Goal: Task Accomplishment & Management: Complete application form

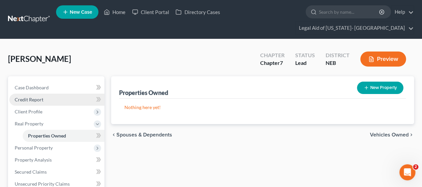
click at [30, 97] on span "Credit Report" at bounding box center [29, 100] width 29 height 6
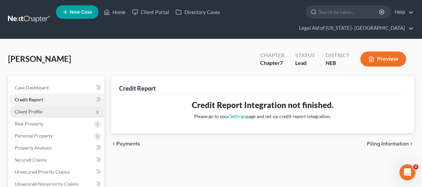
click at [24, 106] on span "Client Profile" at bounding box center [56, 112] width 95 height 12
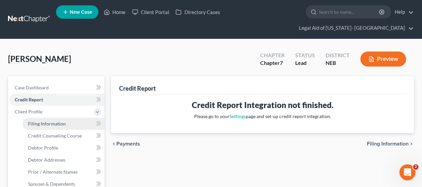
click at [34, 118] on link "Filing Information" at bounding box center [64, 124] width 82 height 12
select select "1"
select select "0"
select select "48"
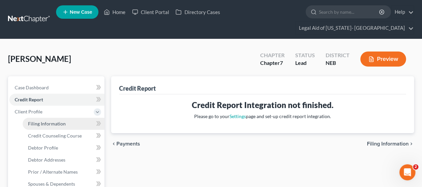
select select "1"
select select "30"
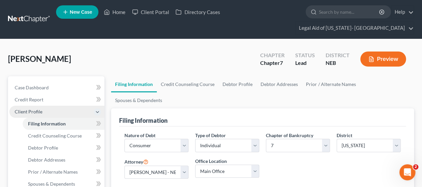
click at [39, 106] on span "Client Profile" at bounding box center [56, 112] width 95 height 12
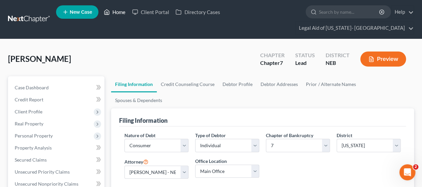
click at [116, 15] on link "Home" at bounding box center [115, 12] width 28 height 12
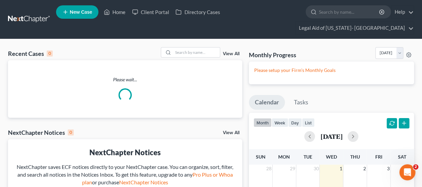
click at [77, 60] on div "Please wait..." at bounding box center [125, 88] width 234 height 57
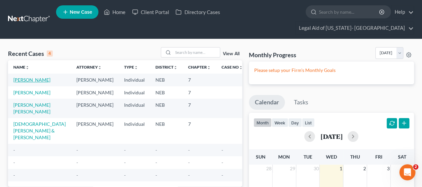
click at [24, 77] on link "[PERSON_NAME]" at bounding box center [31, 80] width 37 height 6
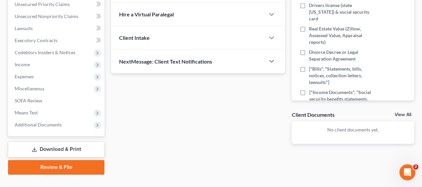
scroll to position [34, 0]
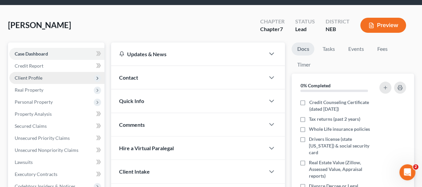
click at [55, 72] on span "Client Profile" at bounding box center [56, 78] width 95 height 12
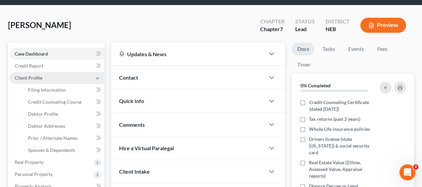
click at [43, 72] on span "Client Profile" at bounding box center [56, 78] width 95 height 12
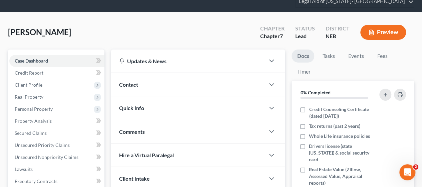
scroll to position [0, 0]
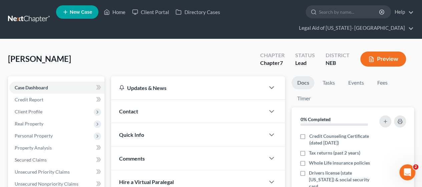
click at [143, 100] on div "Contact" at bounding box center [188, 111] width 154 height 23
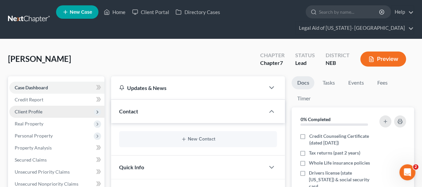
click at [37, 109] on span "Client Profile" at bounding box center [29, 112] width 28 height 6
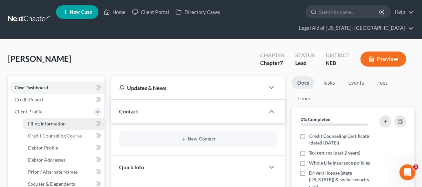
click at [37, 121] on span "Filing Information" at bounding box center [47, 124] width 38 height 6
select select "1"
select select "0"
select select "48"
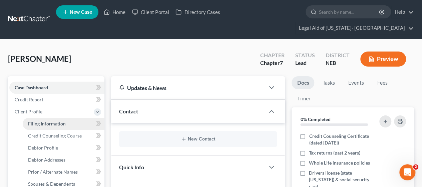
select select "1"
select select "30"
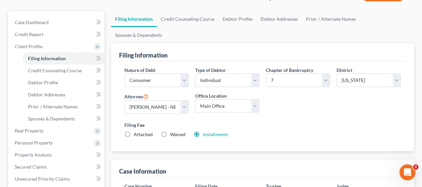
scroll to position [67, 0]
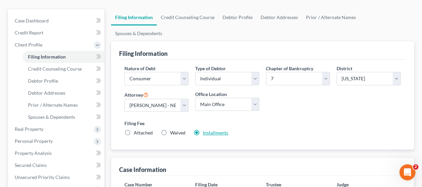
click at [221, 130] on link "Installments" at bounding box center [215, 133] width 25 height 6
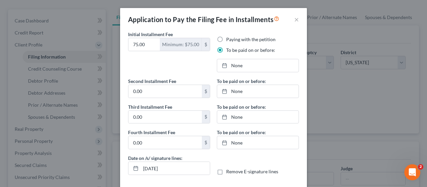
click at [226, 39] on label "Paying with the petition" at bounding box center [250, 39] width 49 height 7
click at [229, 39] on input "Paying with the petition" at bounding box center [231, 38] width 4 height 4
radio input "true"
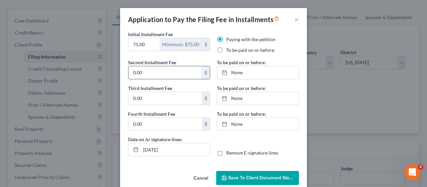
click at [150, 74] on input "0.00" at bounding box center [165, 72] width 73 height 13
click at [174, 68] on input "0.00" at bounding box center [165, 72] width 73 height 13
type input "0"
type input "263"
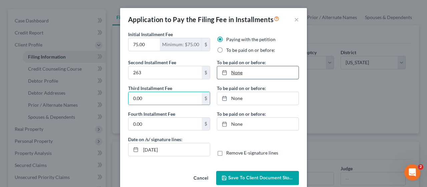
type input "[DATE]"
click at [234, 78] on link "None" at bounding box center [257, 72] width 81 height 13
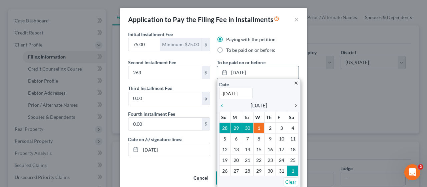
click at [292, 107] on icon "chevron_right" at bounding box center [294, 105] width 9 height 5
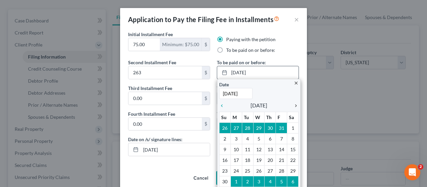
click at [292, 107] on icon "chevron_right" at bounding box center [294, 105] width 9 height 5
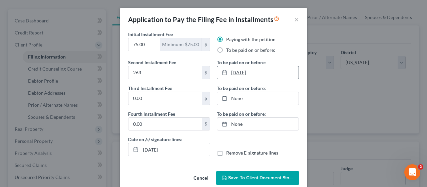
click at [240, 78] on link "[DATE]" at bounding box center [257, 72] width 81 height 13
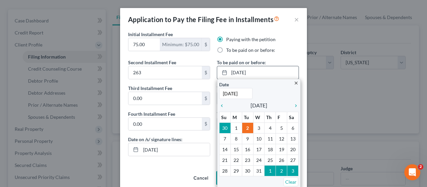
click at [217, 107] on div "close Date [DATE] Time 12:00 AM chevron_left [DATE] chevron_right Su M Tu W Th …" at bounding box center [258, 133] width 83 height 109
click at [219, 107] on icon "chevron_left" at bounding box center [223, 105] width 9 height 5
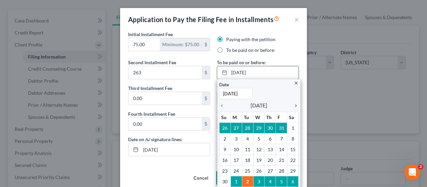
click at [295, 103] on icon "chevron_right" at bounding box center [294, 105] width 9 height 5
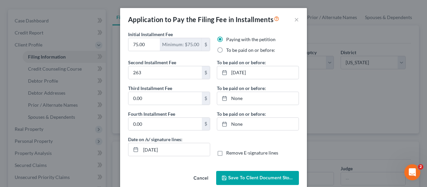
click at [238, 178] on span "Save to Client Document Storage" at bounding box center [263, 178] width 71 height 6
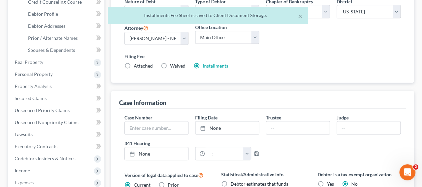
scroll to position [0, 0]
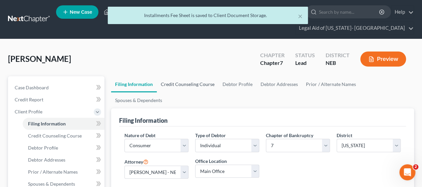
click at [198, 76] on link "Credit Counseling Course" at bounding box center [188, 84] width 62 height 16
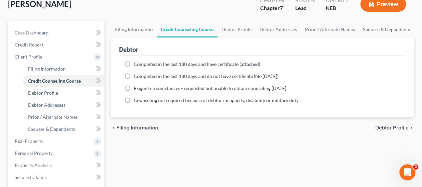
scroll to position [67, 0]
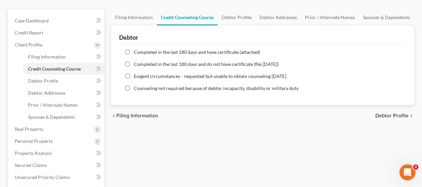
click at [134, 49] on label "Completed in the last 180 days and have certificate (attached)" at bounding box center [197, 52] width 127 height 7
click at [137, 49] on input "Completed in the last 180 days and have certificate (attached)" at bounding box center [139, 51] width 4 height 4
radio input "true"
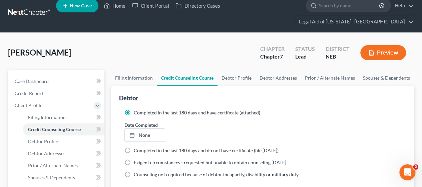
scroll to position [0, 0]
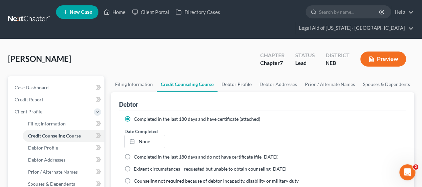
click at [241, 76] on link "Debtor Profile" at bounding box center [237, 84] width 38 height 16
select select "0"
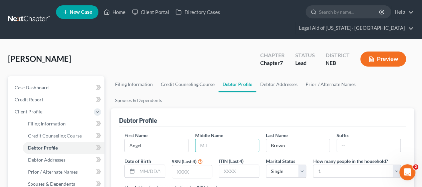
drag, startPoint x: 204, startPoint y: 119, endPoint x: 140, endPoint y: 124, distance: 64.3
click at [204, 139] on input "text" at bounding box center [227, 145] width 63 height 13
type input "m"
type input "M"
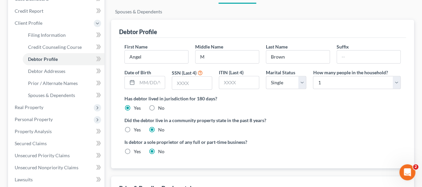
scroll to position [67, 0]
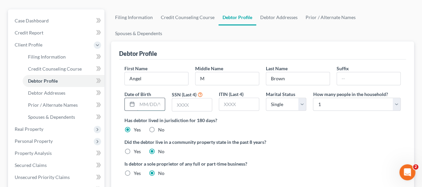
click at [150, 98] on input "text" at bounding box center [150, 104] width 27 height 13
type input "[DATE]"
type input "3388"
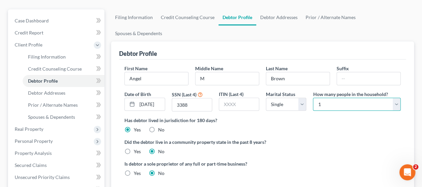
click at [346, 98] on select "Select 1 2 3 4 5 6 7 8 9 10 11 12 13 14 15 16 17 18 19 20" at bounding box center [357, 104] width 88 height 13
select select "2"
click at [313, 98] on select "Select 1 2 3 4 5 6 7 8 9 10 11 12 13 14 15 16 17 18 19 20" at bounding box center [357, 104] width 88 height 13
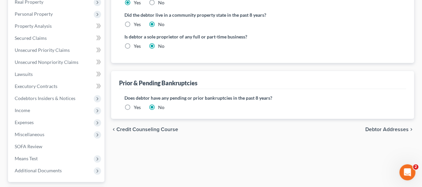
scroll to position [200, 0]
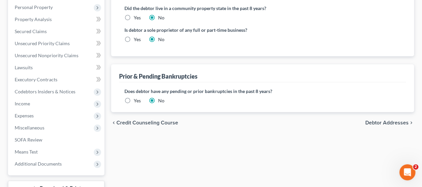
click at [395, 112] on div "chevron_left Credit Counseling Course Debtor Addresses chevron_right" at bounding box center [262, 122] width 303 height 21
click at [393, 120] on span "Debtor Addresses" at bounding box center [387, 122] width 43 height 5
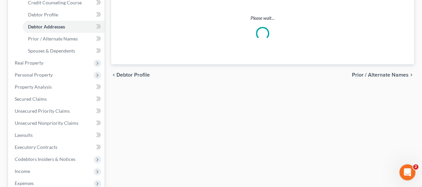
scroll to position [33, 0]
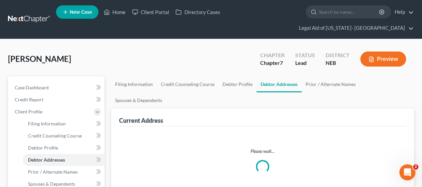
select select "0"
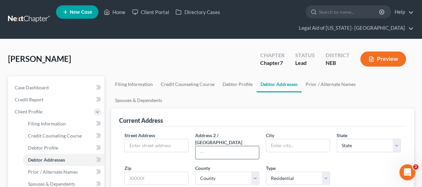
scroll to position [0, 0]
click at [136, 139] on input "text" at bounding box center [156, 145] width 63 height 13
type input "[STREET_ADDRESS]"
type input "#105"
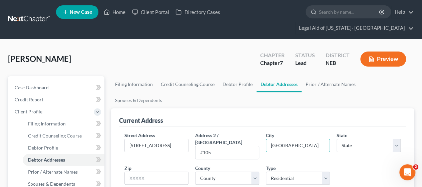
type input "[GEOGRAPHIC_DATA]"
select select "30"
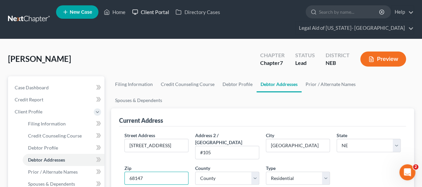
type input "68147"
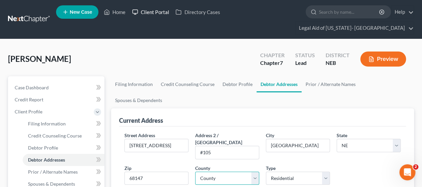
type input "Bellevue"
click at [212, 171] on select "County [GEOGRAPHIC_DATA] [GEOGRAPHIC_DATA] [GEOGRAPHIC_DATA] [GEOGRAPHIC_DATA] …" at bounding box center [227, 177] width 64 height 13
select select "76"
click at [195, 171] on select "County [GEOGRAPHIC_DATA] [GEOGRAPHIC_DATA] [GEOGRAPHIC_DATA] [GEOGRAPHIC_DATA] …" at bounding box center [227, 177] width 64 height 13
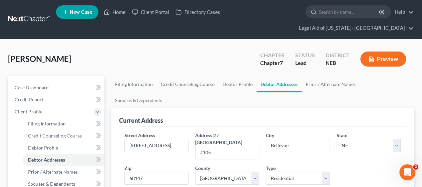
drag, startPoint x: 202, startPoint y: 166, endPoint x: 199, endPoint y: 164, distance: 3.9
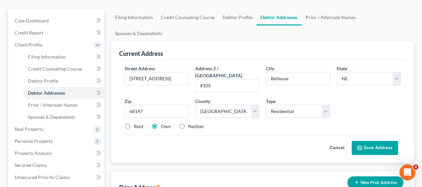
click at [134, 123] on label "Rent" at bounding box center [139, 126] width 10 height 7
click at [137, 123] on input "Rent" at bounding box center [139, 125] width 4 height 4
radio input "true"
click at [371, 141] on button "Save Address" at bounding box center [375, 148] width 46 height 14
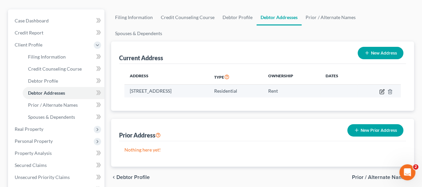
click at [383, 89] on icon "button" at bounding box center [382, 91] width 5 height 5
select select "30"
select select "76"
select select "0"
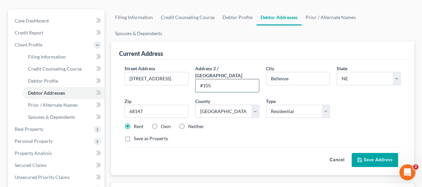
click at [222, 79] on input "#105" at bounding box center [227, 85] width 63 height 13
type input "#104"
click at [382, 153] on button "Save Address" at bounding box center [375, 160] width 46 height 14
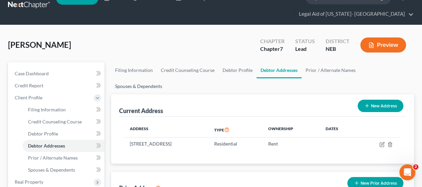
scroll to position [0, 0]
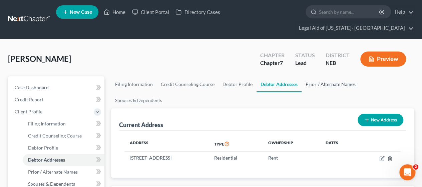
click at [316, 76] on link "Prior / Alternate Names" at bounding box center [331, 84] width 58 height 16
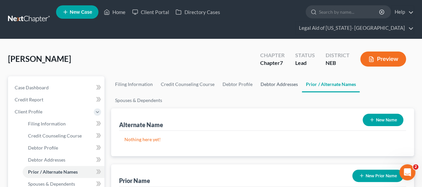
click at [269, 76] on link "Debtor Addresses" at bounding box center [279, 84] width 45 height 16
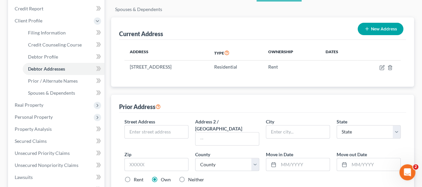
scroll to position [67, 0]
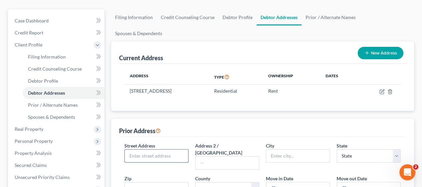
click at [151, 149] on input "text" at bounding box center [156, 155] width 63 height 13
type input "[STREET_ADDRESS][PERSON_NAME]"
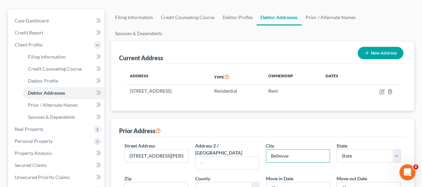
type input "Bellevue"
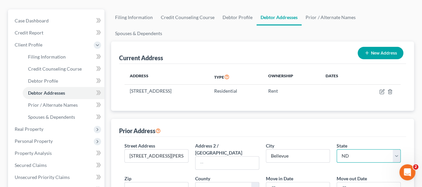
select select "30"
type input "68147"
click at [143, 149] on input "[STREET_ADDRESS][PERSON_NAME]" at bounding box center [156, 155] width 63 height 13
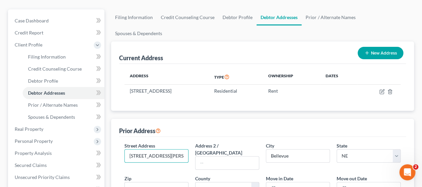
type input "[STREET_ADDRESS][PERSON_NAME]"
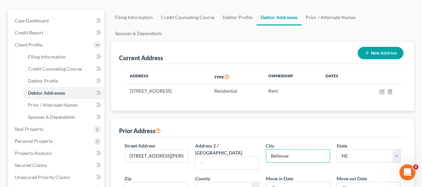
click at [227, 119] on div "Prior Address" at bounding box center [262, 128] width 287 height 18
click at [211, 156] on input "text" at bounding box center [227, 162] width 63 height 13
type input "Apt 82"
drag, startPoint x: 291, startPoint y: 130, endPoint x: 188, endPoint y: 143, distance: 103.0
click at [188, 143] on div "Street Address * [GEOGRAPHIC_DATA][PERSON_NAME] Address [STREET_ADDRESS] * [GEO…" at bounding box center [262, 177] width 283 height 70
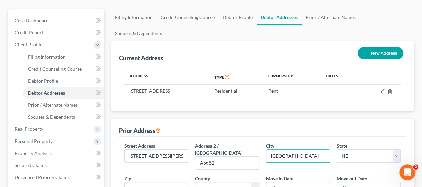
type input "[GEOGRAPHIC_DATA]"
type input "68164"
click at [241, 182] on select "County [GEOGRAPHIC_DATA] [GEOGRAPHIC_DATA] [GEOGRAPHIC_DATA] [GEOGRAPHIC_DATA] …" at bounding box center [227, 188] width 64 height 13
select select "27"
click at [195, 182] on select "County [GEOGRAPHIC_DATA] [GEOGRAPHIC_DATA] [GEOGRAPHIC_DATA] [GEOGRAPHIC_DATA] …" at bounding box center [227, 188] width 64 height 13
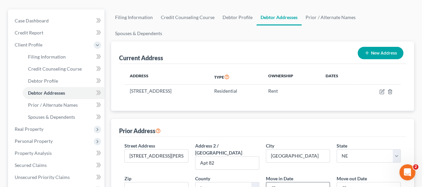
click at [306, 182] on input "text" at bounding box center [304, 188] width 51 height 13
click at [301, 182] on input "text" at bounding box center [304, 188] width 51 height 13
type input "03/2020"
type input "04/2023"
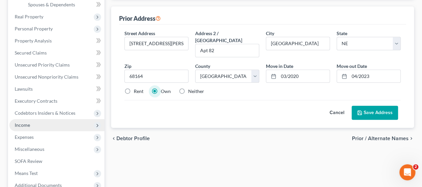
scroll to position [173, 0]
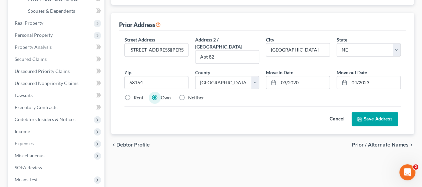
click at [134, 94] on label "Rent" at bounding box center [139, 97] width 10 height 7
click at [137, 94] on input "Rent" at bounding box center [139, 96] width 4 height 4
radio input "true"
click at [381, 112] on button "Save Address" at bounding box center [375, 119] width 46 height 14
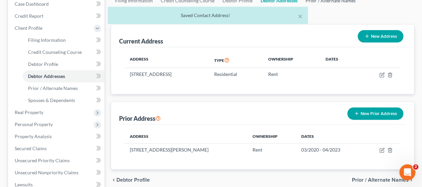
scroll to position [0, 0]
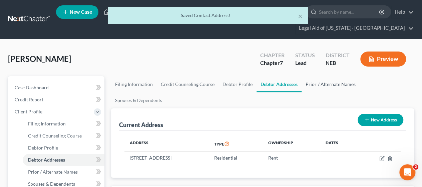
click at [319, 76] on link "Prior / Alternate Names" at bounding box center [331, 84] width 58 height 16
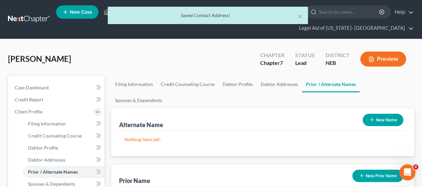
click at [372, 117] on icon "button" at bounding box center [372, 119] width 5 height 5
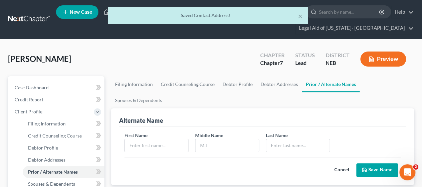
click at [151, 132] on div "First Name Middle Name Last Name *" at bounding box center [262, 145] width 283 height 26
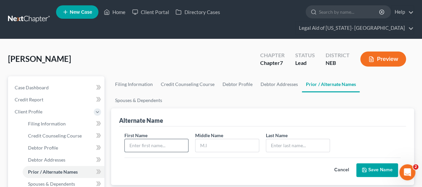
click at [149, 139] on input "text" at bounding box center [156, 145] width 63 height 13
type input "a"
type input "Angel"
type input "[PERSON_NAME]"
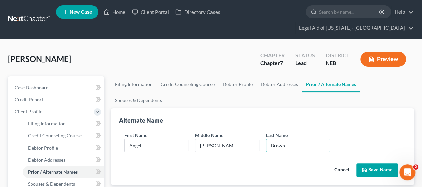
type input "Brown"
click at [373, 163] on button "Save Name" at bounding box center [378, 170] width 42 height 14
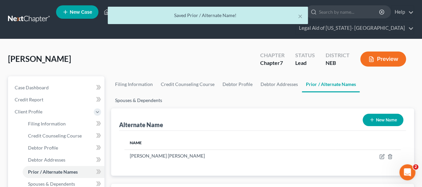
click at [166, 92] on link "Spouses & Dependents" at bounding box center [138, 100] width 55 height 16
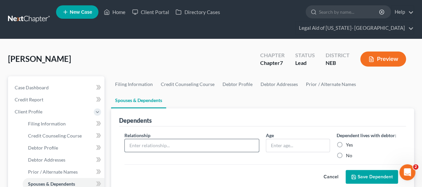
click at [171, 139] on input "text" at bounding box center [192, 145] width 134 height 13
type input "son"
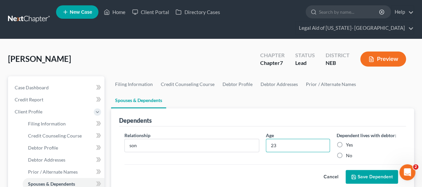
type input "23"
click at [346, 141] on label "Yes" at bounding box center [349, 144] width 7 height 7
click at [349, 141] on input "Yes" at bounding box center [351, 143] width 4 height 4
radio input "true"
click at [359, 170] on button "Save Dependent" at bounding box center [372, 177] width 52 height 14
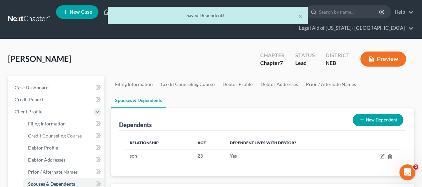
click at [379, 114] on button "New Dependent" at bounding box center [378, 120] width 51 height 12
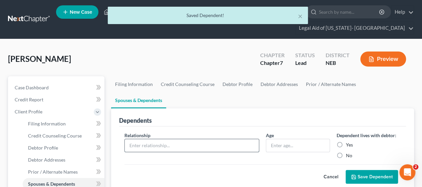
click at [187, 139] on input "text" at bounding box center [192, 145] width 134 height 13
type input "daughter"
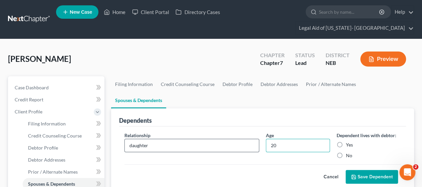
type input "20"
click at [346, 141] on label "Yes" at bounding box center [349, 144] width 7 height 7
click at [349, 141] on input "Yes" at bounding box center [351, 143] width 4 height 4
radio input "true"
click at [367, 170] on button "Save Dependent" at bounding box center [372, 177] width 52 height 14
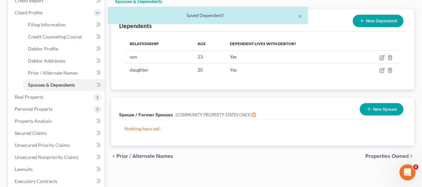
scroll to position [134, 0]
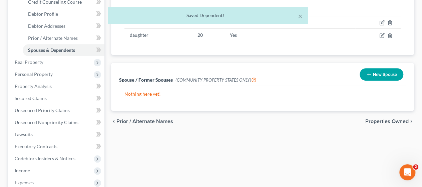
click at [385, 119] on span "Properties Owned" at bounding box center [387, 121] width 43 height 5
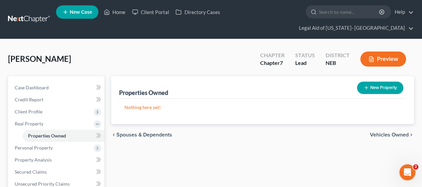
click at [388, 132] on span "Vehicles Owned" at bounding box center [389, 134] width 39 height 5
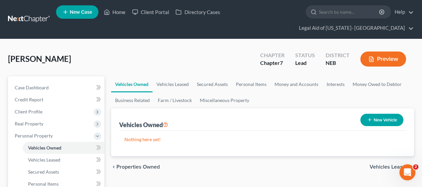
click at [383, 114] on button "New Vehicle" at bounding box center [382, 120] width 43 height 12
select select "0"
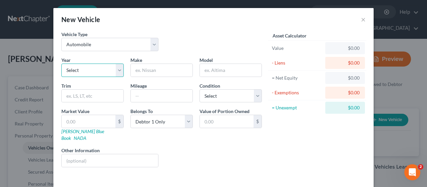
click at [91, 65] on select "Select 2026 2025 2024 2023 2022 2021 2020 2019 2018 2017 2016 2015 2014 2013 20…" at bounding box center [92, 69] width 62 height 13
select select "4"
click at [61, 63] on select "Select 2026 2025 2024 2023 2022 2021 2020 2019 2018 2017 2016 2015 2014 2013 20…" at bounding box center [92, 69] width 62 height 13
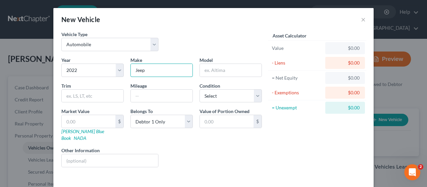
type input "Jeep"
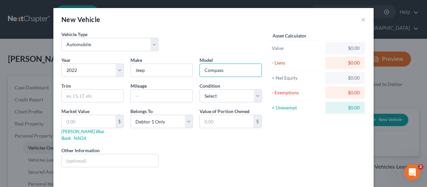
type input "Compass"
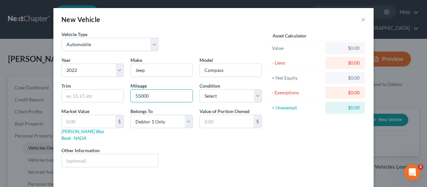
type input "55000"
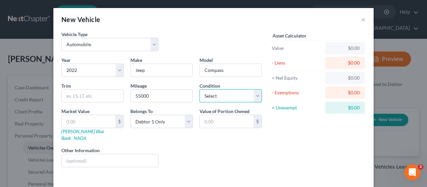
select select "2"
click at [65, 128] on link "[PERSON_NAME] Blue Book" at bounding box center [82, 134] width 43 height 12
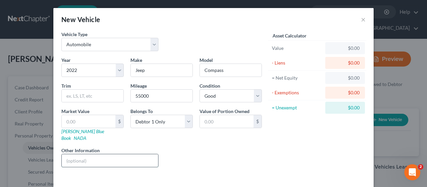
click at [99, 154] on input "text" at bounding box center [110, 160] width 97 height 13
type input "b"
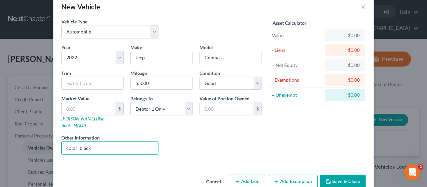
scroll to position [19, 0]
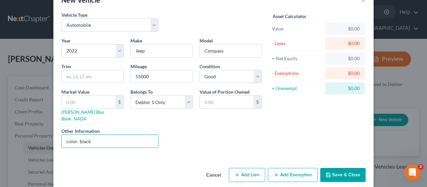
type input "color: black"
click at [337, 168] on button "Save & Close" at bounding box center [343, 175] width 45 height 14
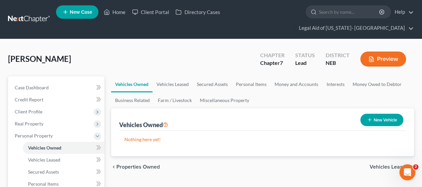
click at [381, 114] on button "New Vehicle" at bounding box center [382, 120] width 43 height 12
select select "0"
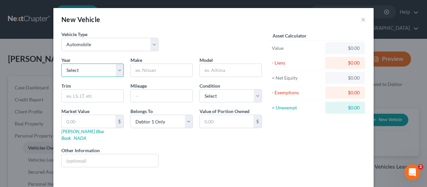
click at [84, 71] on select "Select 2026 2025 2024 2023 2022 2021 2020 2019 2018 2017 2016 2015 2014 2013 20…" at bounding box center [92, 69] width 62 height 13
select select "5"
click at [61, 63] on select "Select 2026 2025 2024 2023 2022 2021 2020 2019 2018 2017 2016 2015 2014 2013 20…" at bounding box center [92, 69] width 62 height 13
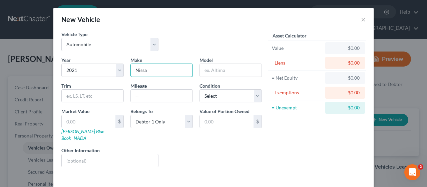
type input "Nissa"
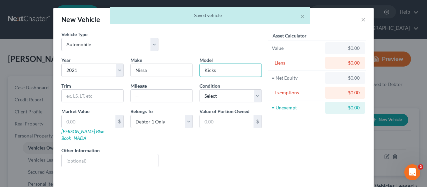
type input "Kicks"
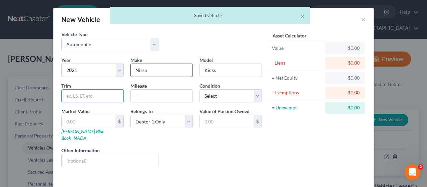
click at [165, 66] on input "Nissa" at bounding box center [162, 70] width 62 height 13
type input "Nissan"
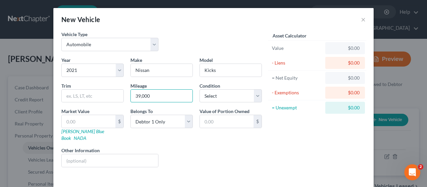
type input "39,000"
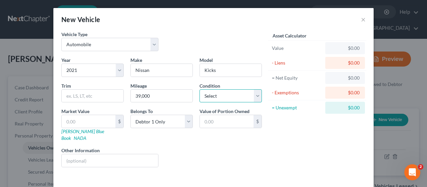
select select "2"
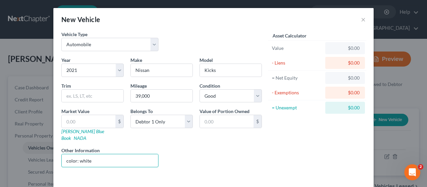
type input "color: white"
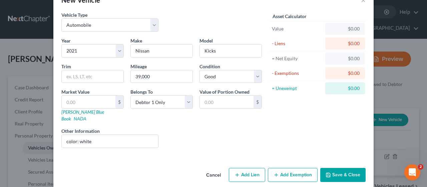
click at [330, 168] on button "Save & Close" at bounding box center [343, 175] width 45 height 14
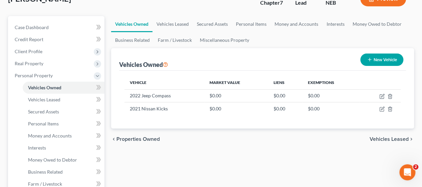
scroll to position [67, 0]
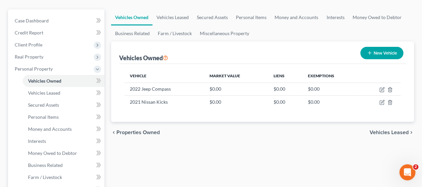
click at [398, 130] on span "Vehicles Leased" at bounding box center [389, 132] width 39 height 5
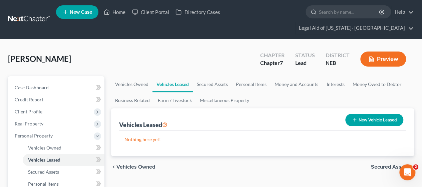
click at [400, 164] on span "Secured Assets" at bounding box center [390, 166] width 38 height 5
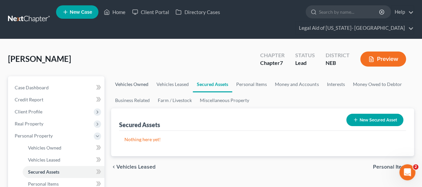
click at [134, 76] on link "Vehicles Owned" at bounding box center [131, 84] width 41 height 16
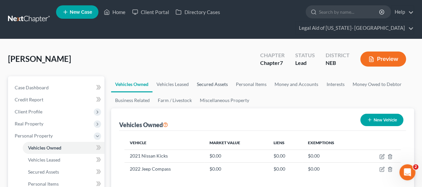
click at [223, 76] on link "Secured Assets" at bounding box center [212, 84] width 39 height 16
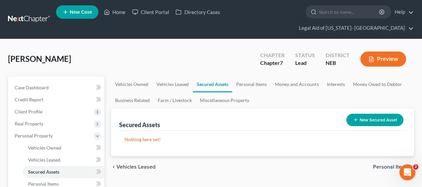
click at [369, 114] on button "New Secured Asset" at bounding box center [375, 120] width 57 height 12
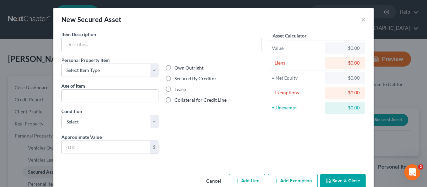
click at [358, 19] on div "New Secured Asset ×" at bounding box center [213, 19] width 321 height 23
click at [361, 22] on button "×" at bounding box center [363, 19] width 5 height 8
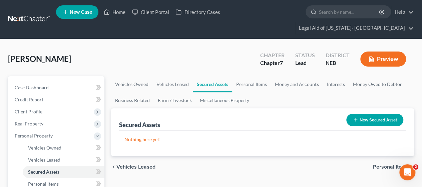
click at [380, 164] on span "Personal Items" at bounding box center [391, 166] width 36 height 5
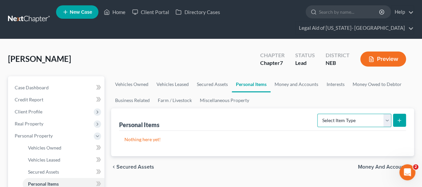
click at [381, 114] on select "Select Item Type Clothing Collectibles Of Value Electronics Firearms Household …" at bounding box center [355, 120] width 74 height 13
select select "household_goods"
click at [319, 114] on select "Select Item Type Clothing Collectibles Of Value Electronics Firearms Household …" at bounding box center [355, 120] width 74 height 13
click at [396, 114] on button "submit" at bounding box center [399, 120] width 13 height 13
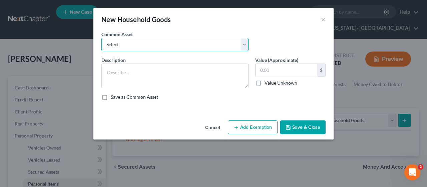
click at [150, 48] on select "Select Household Good & Furnishings" at bounding box center [175, 44] width 147 height 13
select select "0"
click at [102, 38] on select "Select Household Good & Furnishings" at bounding box center [175, 44] width 147 height 13
type textarea "Household Good & Furnishings"
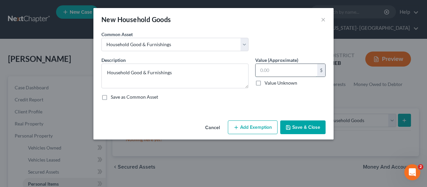
click at [280, 73] on input "text" at bounding box center [287, 70] width 62 height 13
click at [274, 83] on label "Value Unknown" at bounding box center [281, 82] width 33 height 7
click at [272, 83] on input "Value Unknown" at bounding box center [269, 81] width 4 height 4
checkbox input "true"
type input "0.00"
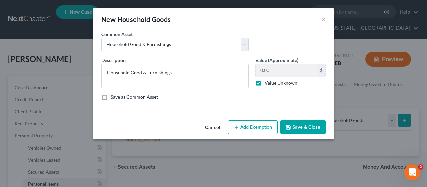
click at [299, 130] on button "Save & Close" at bounding box center [303, 127] width 45 height 14
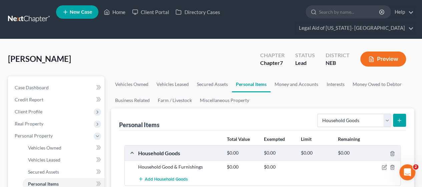
click at [391, 114] on form "Select Item Type Clothing Collectibles Of Value Electronics Firearms Household …" at bounding box center [362, 121] width 89 height 14
click at [390, 114] on select "Select Item Type Clothing Collectibles Of Value Electronics Firearms Household …" at bounding box center [355, 120] width 74 height 13
select select "clothing"
click at [319, 114] on select "Select Item Type Clothing Collectibles Of Value Electronics Firearms Household …" at bounding box center [355, 120] width 74 height 13
click at [397, 118] on icon "submit" at bounding box center [399, 120] width 5 height 5
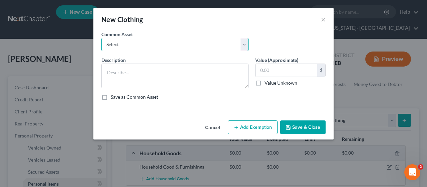
click at [160, 43] on select "Select All Clothing" at bounding box center [175, 44] width 147 height 13
select select "0"
click at [102, 38] on select "Select All Clothing" at bounding box center [175, 44] width 147 height 13
type textarea "All Clothing"
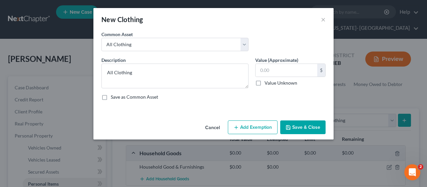
click at [271, 83] on label "Value Unknown" at bounding box center [281, 82] width 33 height 7
click at [271, 83] on input "Value Unknown" at bounding box center [269, 81] width 4 height 4
checkbox input "true"
type input "0.00"
click at [304, 122] on button "Save & Close" at bounding box center [303, 127] width 45 height 14
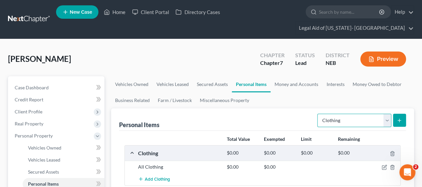
click at [374, 114] on select "Select Item Type Clothing Collectibles Of Value Electronics Firearms Household …" at bounding box center [355, 120] width 74 height 13
select select "electronics"
click at [319, 114] on select "Select Item Type Clothing Collectibles Of Value Electronics Firearms Household …" at bounding box center [355, 120] width 74 height 13
click at [401, 114] on button "submit" at bounding box center [399, 120] width 13 height 13
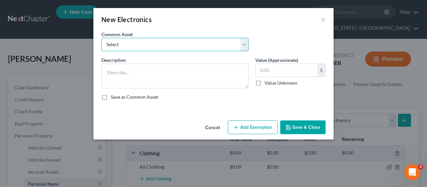
click at [116, 47] on select "Select Electronics" at bounding box center [175, 44] width 147 height 13
select select "0"
click at [102, 38] on select "Select Electronics" at bounding box center [175, 44] width 147 height 13
type textarea "Electronics"
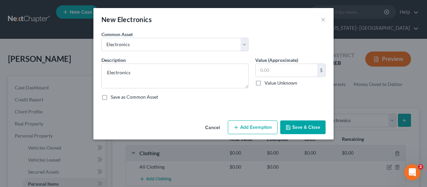
click at [271, 82] on label "Value Unknown" at bounding box center [281, 82] width 33 height 7
click at [271, 82] on input "Value Unknown" at bounding box center [269, 81] width 4 height 4
checkbox input "true"
type input "0.00"
click at [299, 122] on button "Save & Close" at bounding box center [303, 127] width 45 height 14
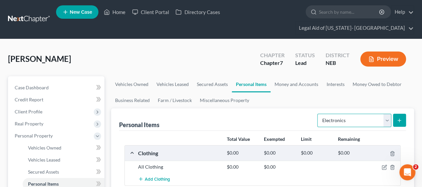
click at [341, 114] on select "Select Item Type Clothing Collectibles Of Value Electronics Firearms Household …" at bounding box center [355, 120] width 74 height 13
select select "jewelry"
click at [319, 114] on select "Select Item Type Clothing Collectibles Of Value Electronics Firearms Household …" at bounding box center [355, 120] width 74 height 13
click at [404, 114] on button "submit" at bounding box center [399, 120] width 13 height 13
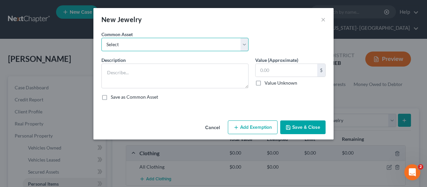
click at [148, 43] on select "Select All Jewelry" at bounding box center [175, 44] width 147 height 13
select select "0"
click at [102, 38] on select "Select All Jewelry" at bounding box center [175, 44] width 147 height 13
type textarea "All Jewelry"
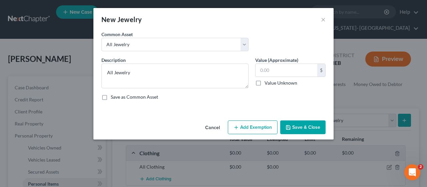
click at [271, 87] on div "Value (Approximate) $ Value Unknown Balance Undetermined $ Value Unknown" at bounding box center [290, 72] width 77 height 32
drag, startPoint x: 271, startPoint y: 85, endPoint x: 295, endPoint y: 103, distance: 30.1
click at [271, 85] on label "Value Unknown" at bounding box center [281, 82] width 33 height 7
click at [271, 84] on input "Value Unknown" at bounding box center [269, 81] width 4 height 4
checkbox input "true"
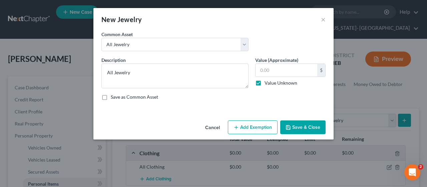
type input "0.00"
click at [318, 129] on button "Save & Close" at bounding box center [303, 127] width 45 height 14
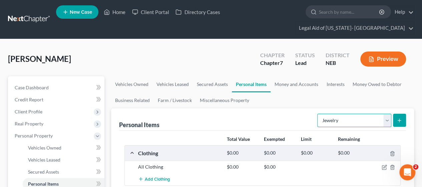
click at [363, 114] on select "Select Item Type Clothing Collectibles Of Value Electronics Firearms Household …" at bounding box center [355, 120] width 74 height 13
click at [252, 108] on div "Personal Items Select Item Type Clothing Collectibles Of Value Electronics Fire…" at bounding box center [262, 119] width 287 height 22
click at [294, 76] on link "Money and Accounts" at bounding box center [297, 84] width 52 height 16
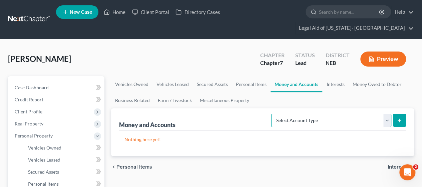
click at [310, 114] on select "Select Account Type Brokerage Cash on Hand Certificates of Deposit Checking Acc…" at bounding box center [331, 120] width 120 height 13
select select "cash_on_hand"
click at [273, 114] on select "Select Account Type Brokerage Cash on Hand Certificates of Deposit Checking Acc…" at bounding box center [331, 120] width 120 height 13
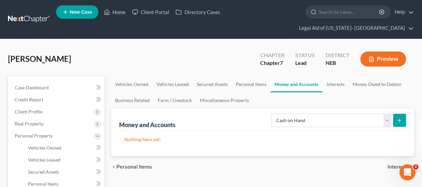
click at [397, 118] on icon "submit" at bounding box center [399, 120] width 5 height 5
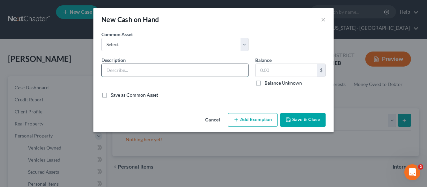
click at [164, 65] on input "text" at bounding box center [175, 70] width 147 height 13
type input "Cash on Hand"
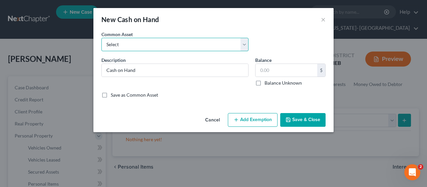
click at [135, 41] on select "Select Cash on Hand" at bounding box center [175, 44] width 147 height 13
select select "0"
click at [102, 38] on select "Select Cash on Hand" at bounding box center [175, 44] width 147 height 13
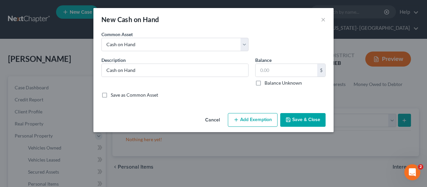
click at [274, 80] on label "Balance Unknown" at bounding box center [283, 82] width 37 height 7
click at [272, 80] on input "Balance Unknown" at bounding box center [269, 81] width 4 height 4
checkbox input "true"
type input "0.00"
click at [308, 126] on button "Save & Close" at bounding box center [303, 120] width 45 height 14
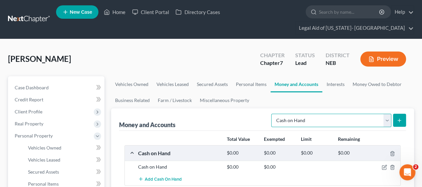
click at [389, 114] on select "Select Account Type Brokerage Cash on Hand Certificates of Deposit Checking Acc…" at bounding box center [331, 120] width 120 height 13
select select "checking"
click at [273, 114] on select "Select Account Type Brokerage Cash on Hand Certificates of Deposit Checking Acc…" at bounding box center [331, 120] width 120 height 13
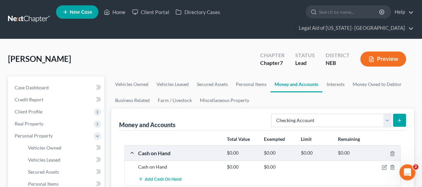
click at [397, 118] on icon "submit" at bounding box center [399, 120] width 5 height 5
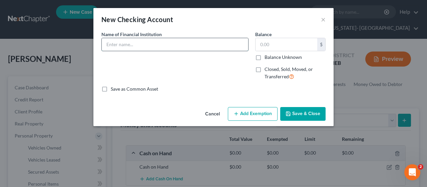
click at [143, 43] on input "text" at bounding box center [175, 44] width 147 height 13
type input "Metro Federal Credit Union"
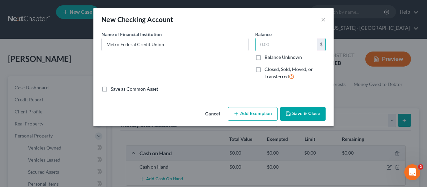
click at [266, 58] on label "Balance Unknown" at bounding box center [283, 57] width 37 height 7
click at [267, 58] on input "Balance Unknown" at bounding box center [269, 56] width 4 height 4
checkbox input "true"
type input "0.00"
click at [308, 114] on button "Save & Close" at bounding box center [303, 114] width 45 height 14
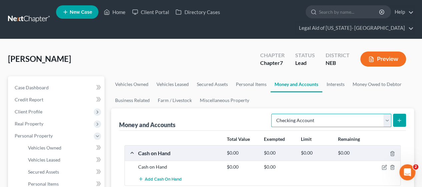
click at [391, 114] on select "Select Account Type Brokerage Cash on Hand Certificates of Deposit Checking Acc…" at bounding box center [331, 120] width 120 height 13
select select "savings"
click at [273, 114] on select "Select Account Type Brokerage Cash on Hand Certificates of Deposit Checking Acc…" at bounding box center [331, 120] width 120 height 13
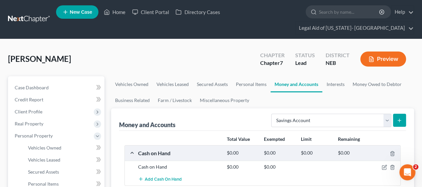
click at [397, 118] on icon "submit" at bounding box center [399, 120] width 5 height 5
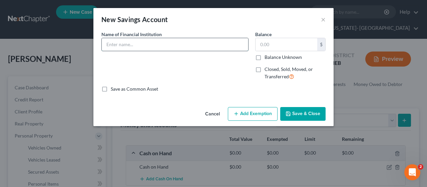
click at [135, 44] on input "text" at bounding box center [175, 44] width 147 height 13
type input "Metro Federal Credit Union"
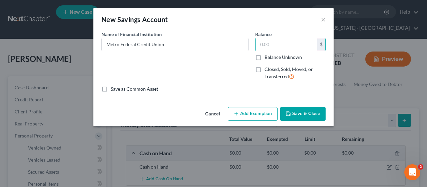
click at [276, 57] on label "Balance Unknown" at bounding box center [283, 57] width 37 height 7
click at [272, 57] on input "Balance Unknown" at bounding box center [269, 56] width 4 height 4
checkbox input "true"
type input "0.00"
click at [314, 115] on button "Save & Close" at bounding box center [303, 114] width 45 height 14
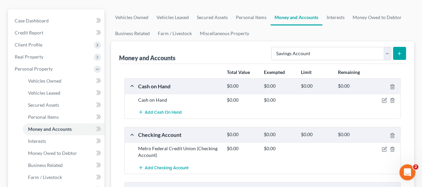
scroll to position [200, 0]
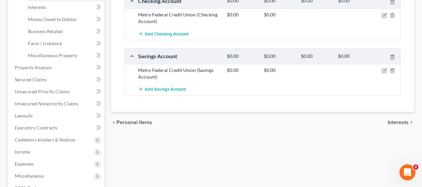
click at [400, 120] on span "Interests" at bounding box center [398, 122] width 21 height 5
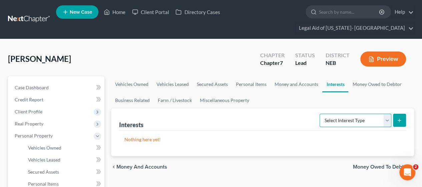
click at [362, 114] on select "Select Interest Type 401K Annuity Bond Education IRA Government Bond Government…" at bounding box center [356, 120] width 72 height 13
click at [366, 164] on span "Money Owed to Debtor" at bounding box center [381, 166] width 56 height 5
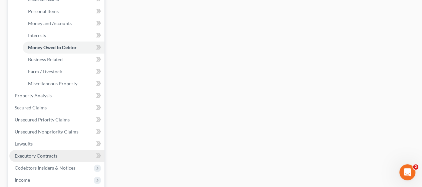
scroll to position [200, 0]
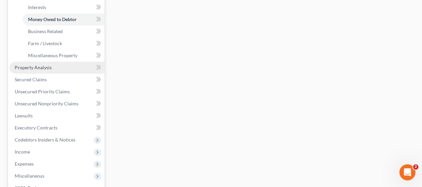
click at [23, 64] on span "Property Analysis" at bounding box center [33, 67] width 37 height 6
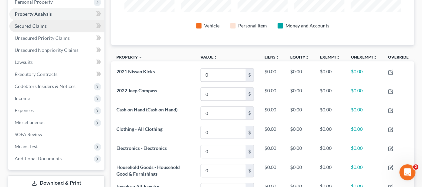
click at [34, 23] on span "Secured Claims" at bounding box center [31, 26] width 32 height 6
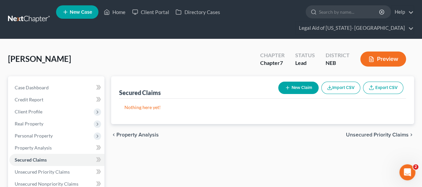
click at [293, 81] on button "New Claim" at bounding box center [299, 87] width 40 height 12
select select "0"
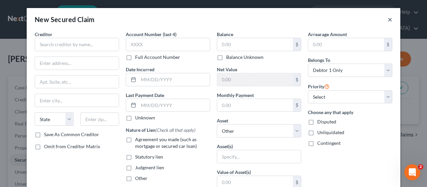
click at [388, 20] on button "×" at bounding box center [390, 19] width 5 height 8
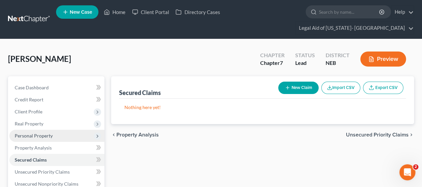
click at [43, 133] on span "Personal Property" at bounding box center [34, 136] width 38 height 6
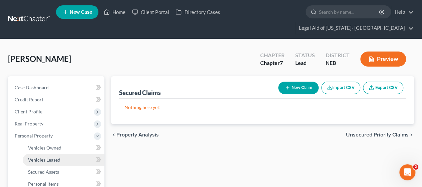
click at [48, 157] on span "Vehicles Leased" at bounding box center [44, 160] width 32 height 6
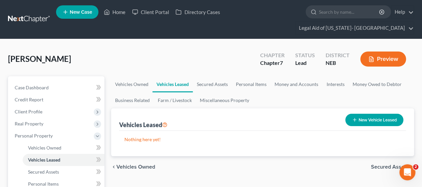
click at [375, 114] on button "New Vehicle Leased" at bounding box center [375, 120] width 58 height 12
select select "0"
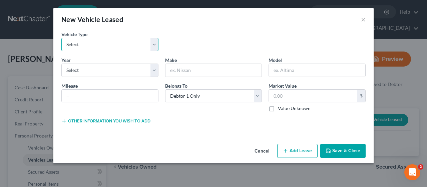
click at [100, 42] on select "Select Automobile Truck Trailer Watercraft Aircraft Motor Home Atv Other Vehicle" at bounding box center [109, 44] width 97 height 13
select select "0"
click at [61, 38] on select "Select Automobile Truck Trailer Watercraft Aircraft Motor Home Atv Other Vehicle" at bounding box center [109, 44] width 97 height 13
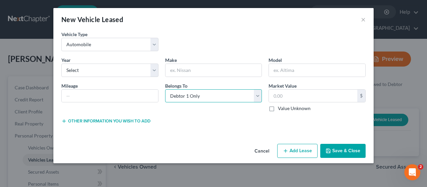
click at [191, 96] on select "Select Debtor 1 Only Debtor 2 Only Debtor 1 And Debtor 2 Only At Least One Of T…" at bounding box center [213, 95] width 97 height 13
click at [339, 146] on button "Save & Close" at bounding box center [343, 151] width 45 height 14
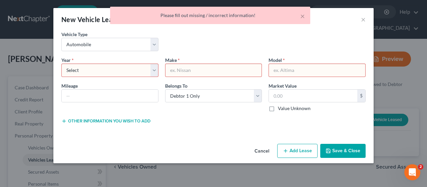
click at [361, 21] on div "× Please fill out missing / incorrect information!" at bounding box center [210, 17] width 427 height 21
drag, startPoint x: 364, startPoint y: 23, endPoint x: 368, endPoint y: 19, distance: 5.2
click at [367, 22] on div "× Please fill out missing / incorrect information!" at bounding box center [210, 17] width 427 height 21
click at [367, 19] on div "× Please fill out missing / incorrect information!" at bounding box center [210, 17] width 427 height 21
click at [357, 24] on div "× Please fill out missing / incorrect information!" at bounding box center [210, 17] width 427 height 21
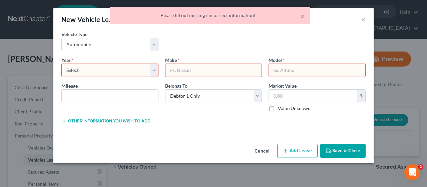
click at [360, 22] on div "× Please fill out missing / incorrect information!" at bounding box center [210, 17] width 427 height 21
click at [112, 121] on button "Other information you wish to add" at bounding box center [105, 120] width 89 height 5
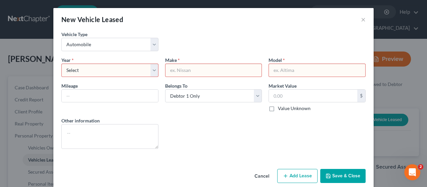
click at [252, 176] on button "Cancel" at bounding box center [261, 175] width 25 height 13
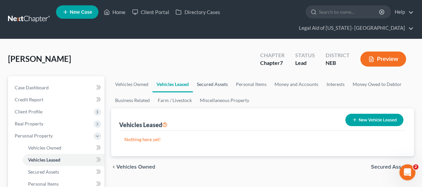
click at [205, 76] on link "Secured Assets" at bounding box center [212, 84] width 39 height 16
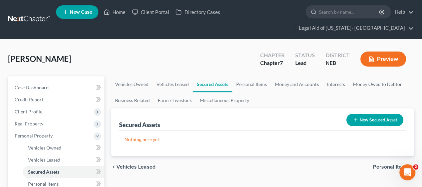
click at [371, 114] on button "New Secured Asset" at bounding box center [375, 120] width 57 height 12
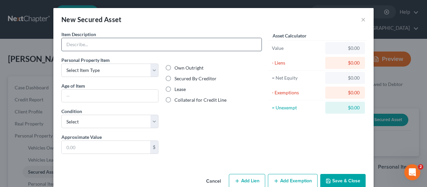
click at [102, 42] on input "text" at bounding box center [162, 44] width 200 height 13
click at [110, 45] on input "text" at bounding box center [162, 44] width 200 height 13
type input "Motor Vehicle (co-signed w/mom)"
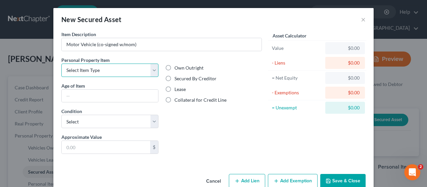
click at [108, 68] on select "Select Item Type Clothing Collectibles Of Value Electronics Firearms Household …" at bounding box center [109, 69] width 97 height 13
click at [257, 139] on div "Liens Select" at bounding box center [214, 143] width 104 height 20
click at [362, 20] on button "×" at bounding box center [363, 19] width 5 height 8
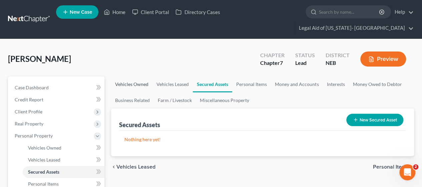
click at [140, 76] on link "Vehicles Owned" at bounding box center [131, 84] width 41 height 16
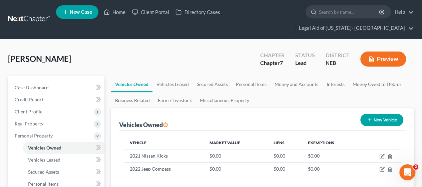
click at [377, 114] on button "New Vehicle" at bounding box center [382, 120] width 43 height 12
select select "0"
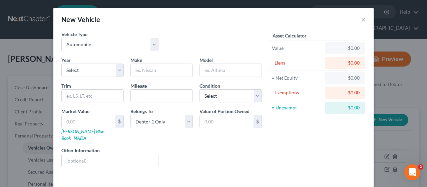
click at [87, 76] on div "Year Select 2026 2025 2024 2023 2022 2021 2020 2019 2018 2017 2016 2015 2014 20…" at bounding box center [161, 114] width 207 height 116
click at [90, 70] on select "Select 2026 2025 2024 2023 2022 2021 2020 2019 2018 2017 2016 2015 2014 2013 20…" at bounding box center [92, 69] width 62 height 13
select select "1"
click at [61, 63] on select "Select 2026 2025 2024 2023 2022 2021 2020 2019 2018 2017 2016 2015 2014 2013 20…" at bounding box center [92, 69] width 62 height 13
type input "V"
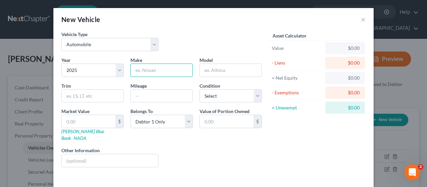
type input "m"
type input "Make"
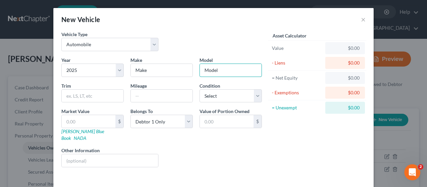
type input "Model"
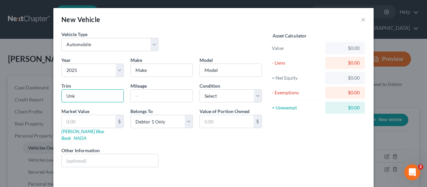
type input "Unk"
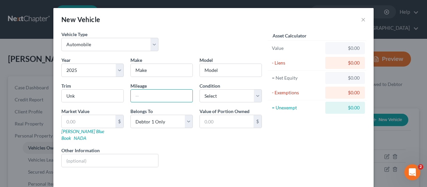
type input "?"
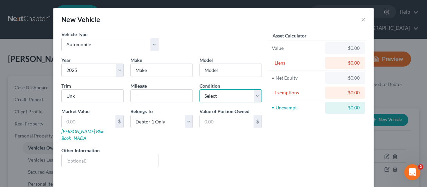
click at [213, 94] on select "Select Excellent Very Good Good Fair Poor" at bounding box center [231, 95] width 62 height 13
select select "0"
click at [200, 89] on select "Select Excellent Very Good Good Fair Poor" at bounding box center [231, 95] width 62 height 13
click at [77, 123] on input "text" at bounding box center [89, 121] width 54 height 13
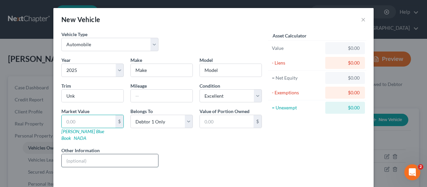
click at [100, 154] on input "text" at bounding box center [110, 160] width 97 height 13
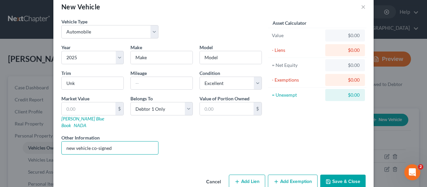
scroll to position [19, 0]
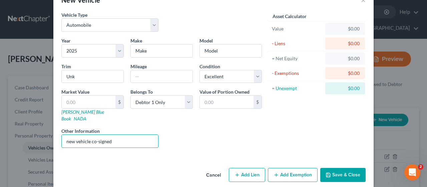
type input "new vehicle co-signed"
click at [245, 168] on button "Add Lien" at bounding box center [247, 175] width 36 height 14
select select "0"
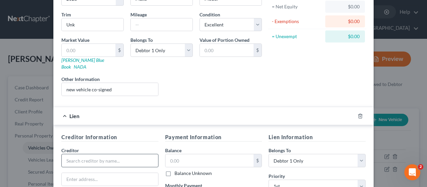
scroll to position [86, 0]
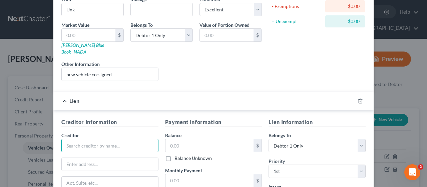
click at [79, 140] on input "text" at bounding box center [109, 145] width 97 height 13
type input "Creditor"
click at [175, 155] on label "Balance Unknown" at bounding box center [193, 158] width 37 height 7
click at [177, 155] on input "Balance Unknown" at bounding box center [179, 157] width 4 height 4
checkbox input "true"
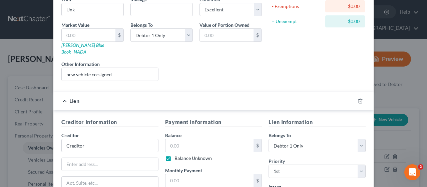
type input "0.00"
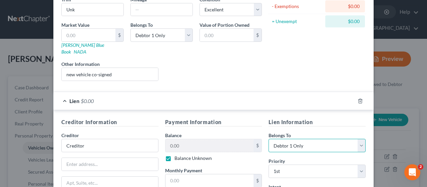
click at [310, 139] on select "Select Debtor 1 Only Debtor 2 Only Debtor 1 And Debtor 2 Only At Least One Of T…" at bounding box center [317, 145] width 97 height 13
select select "3"
click at [269, 139] on select "Select Debtor 1 Only Debtor 2 Only Debtor 1 And Debtor 2 Only At Least One Of T…" at bounding box center [317, 145] width 97 height 13
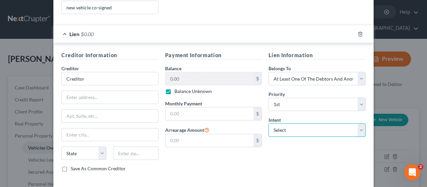
click at [283, 123] on select "Select Surrender Redeem Reaffirm Avoid Other" at bounding box center [317, 129] width 97 height 13
select select "2"
click at [269, 123] on select "Select Surrender Redeem Reaffirm Avoid Other" at bounding box center [317, 129] width 97 height 13
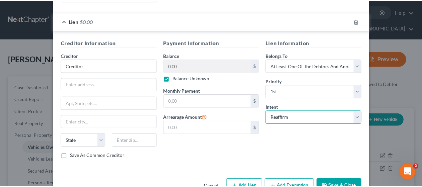
scroll to position [176, 0]
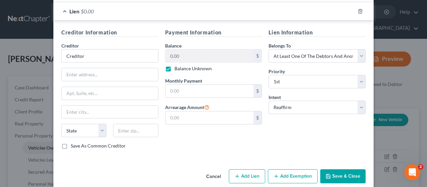
click at [326, 173] on icon "button" at bounding box center [328, 175] width 5 height 5
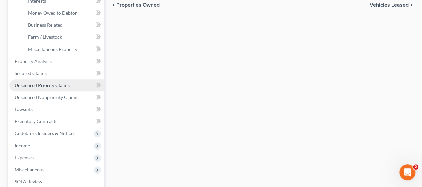
scroll to position [200, 0]
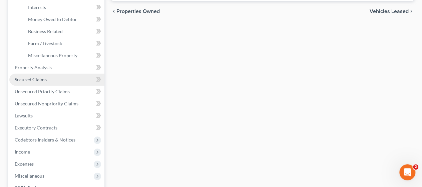
click at [29, 76] on span "Secured Claims" at bounding box center [31, 79] width 32 height 6
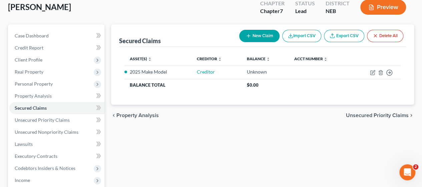
scroll to position [67, 0]
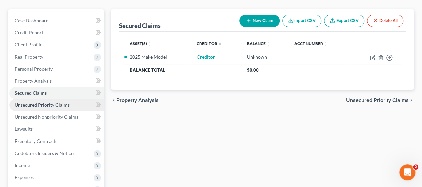
click at [54, 102] on span "Unsecured Priority Claims" at bounding box center [42, 105] width 55 height 6
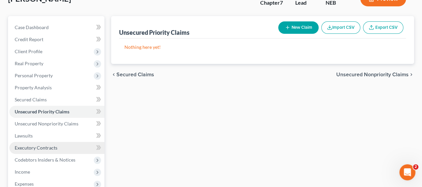
scroll to position [67, 0]
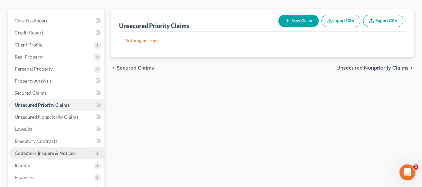
click at [38, 147] on span "Codebtors Insiders & Notices" at bounding box center [56, 153] width 95 height 12
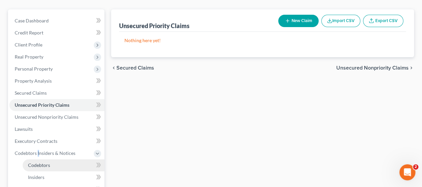
click at [41, 162] on span "Codebtors" at bounding box center [39, 165] width 22 height 6
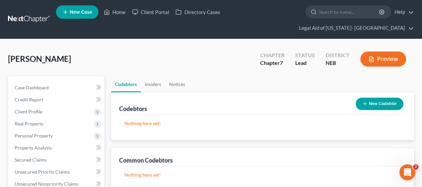
click at [378, 98] on button "New Codebtor" at bounding box center [380, 104] width 48 height 12
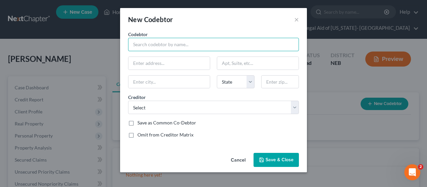
click at [157, 43] on input "text" at bounding box center [213, 44] width 171 height 13
type input "Mom"
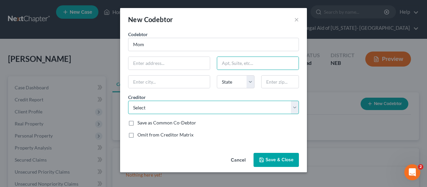
click at [240, 107] on select "Select Creditor" at bounding box center [213, 107] width 171 height 13
select select "0"
click at [128, 101] on select "Select Creditor" at bounding box center [213, 107] width 171 height 13
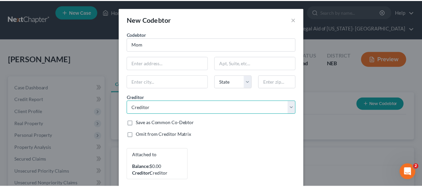
scroll to position [29, 0]
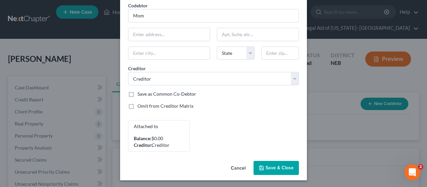
click at [283, 172] on button "Save & Close" at bounding box center [276, 168] width 45 height 14
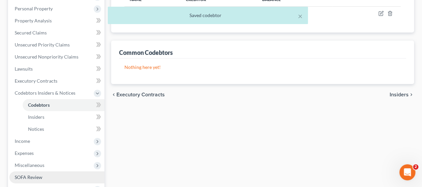
scroll to position [134, 0]
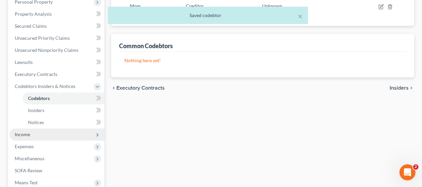
click at [27, 131] on span "Income" at bounding box center [22, 134] width 15 height 6
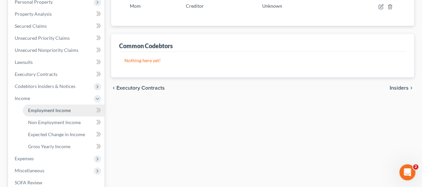
click at [57, 107] on span "Employment Income" at bounding box center [49, 110] width 43 height 6
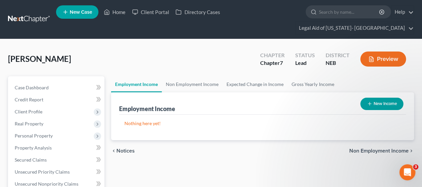
click at [376, 98] on button "New Income" at bounding box center [382, 104] width 43 height 12
select select "0"
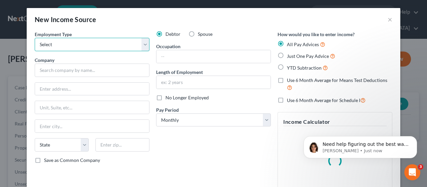
click at [74, 45] on select "Select Full or [DEMOGRAPHIC_DATA] Employment Self Employment" at bounding box center [92, 44] width 115 height 13
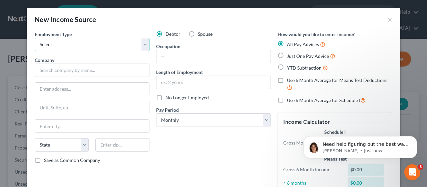
select select "0"
click at [35, 38] on select "Select Full or [DEMOGRAPHIC_DATA] Employment Self Employment" at bounding box center [92, 44] width 115 height 13
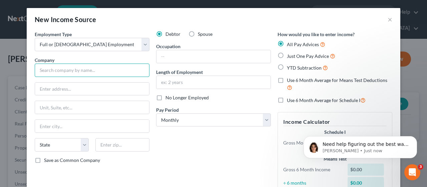
click at [57, 70] on input "text" at bounding box center [92, 69] width 115 height 13
type input "Essential Family Medicine"
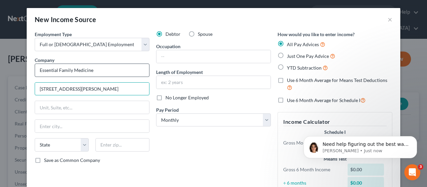
type input "[STREET_ADDRESS][PERSON_NAME]"
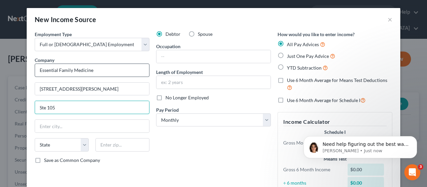
type input "Ste 105"
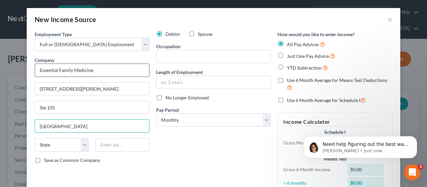
type input "[GEOGRAPHIC_DATA]"
select select "30"
type input "68130"
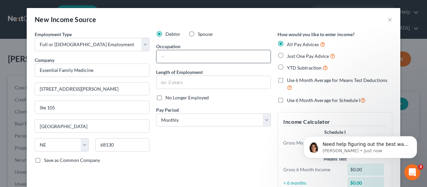
click at [171, 55] on input "text" at bounding box center [214, 56] width 114 height 13
type input "Front Medical Asst"
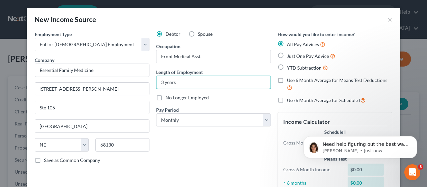
type input "3 years"
click at [180, 112] on div "Pay Period * Select Monthly Twice Monthly Every Other Week Weekly" at bounding box center [213, 116] width 115 height 20
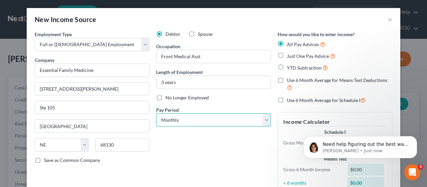
click at [180, 115] on select "Select Monthly Twice Monthly Every Other Week Weekly" at bounding box center [213, 119] width 115 height 13
select select "2"
click at [156, 113] on select "Select Monthly Twice Monthly Every Other Week Weekly" at bounding box center [213, 119] width 115 height 13
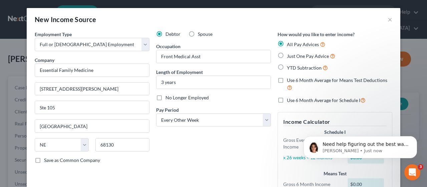
click at [287, 80] on label "Use 6 Month Average for Means Test Deductions" at bounding box center [340, 84] width 106 height 14
click at [290, 80] on input "Use 6 Month Average for Means Test Deductions" at bounding box center [292, 79] width 4 height 4
checkbox input "true"
drag, startPoint x: 279, startPoint y: 67, endPoint x: 283, endPoint y: 64, distance: 4.7
click at [287, 67] on label "YTD Subtraction" at bounding box center [307, 68] width 41 height 8
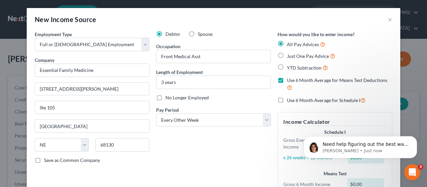
click at [290, 67] on input "YTD Subtraction" at bounding box center [292, 66] width 4 height 4
radio input "true"
checkbox input "false"
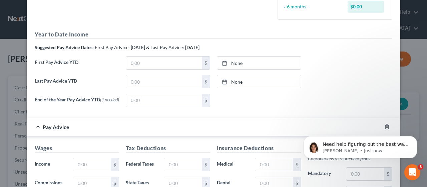
scroll to position [200, 0]
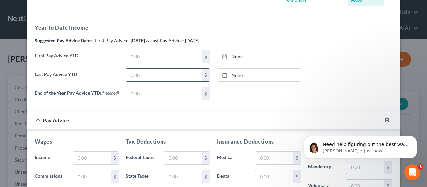
click at [163, 74] on input "text" at bounding box center [164, 74] width 76 height 13
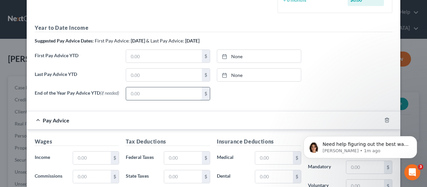
click at [150, 94] on input "text" at bounding box center [164, 93] width 76 height 13
click at [152, 77] on input "text" at bounding box center [164, 74] width 76 height 13
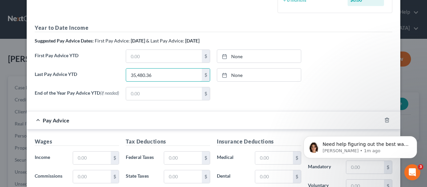
type input "35,480.36"
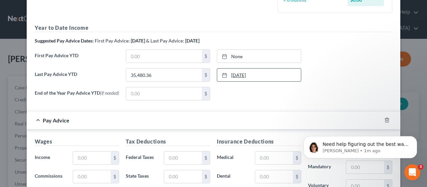
click at [241, 76] on link "[DATE]" at bounding box center [259, 74] width 84 height 13
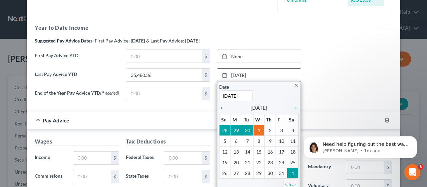
click at [222, 108] on icon "chevron_left" at bounding box center [223, 107] width 9 height 5
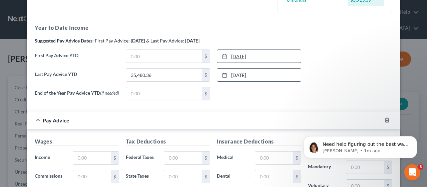
click at [231, 53] on link "[DATE]" at bounding box center [259, 56] width 84 height 13
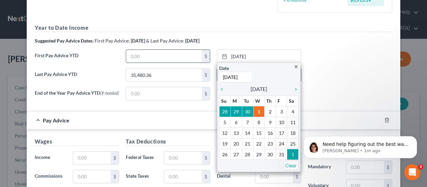
drag, startPoint x: 144, startPoint y: 53, endPoint x: 141, endPoint y: 60, distance: 8.2
click at [144, 54] on input "text" at bounding box center [164, 56] width 76 height 13
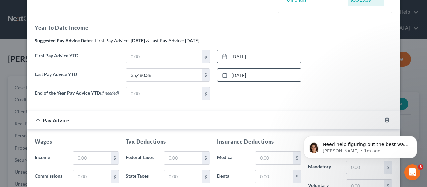
click at [247, 55] on link "[DATE]" at bounding box center [259, 56] width 84 height 13
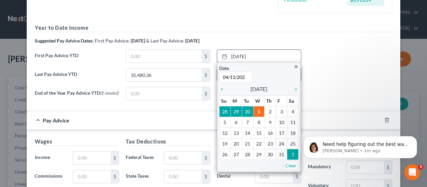
type input "[DATE]"
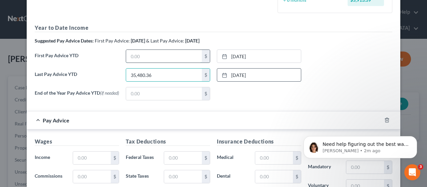
click at [171, 56] on input "text" at bounding box center [164, 56] width 76 height 13
type input "15,096.14"
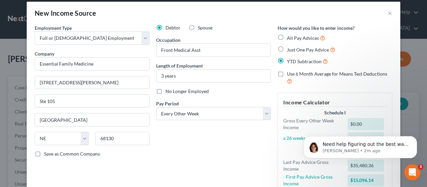
scroll to position [0, 0]
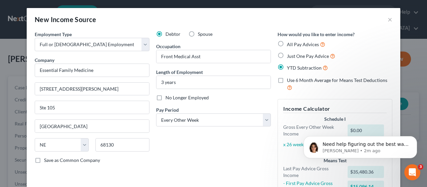
click at [287, 54] on label "Just One Pay Advice" at bounding box center [311, 56] width 48 height 8
click at [290, 54] on input "Just One Pay Advice" at bounding box center [292, 54] width 4 height 4
radio input "true"
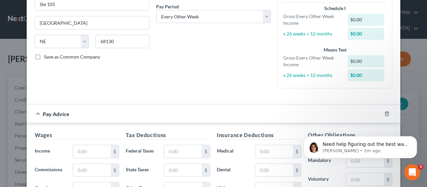
scroll to position [170, 0]
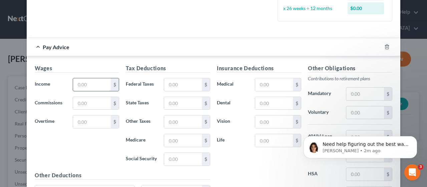
click at [99, 83] on input "text" at bounding box center [92, 84] width 38 height 13
type input "1,851.96"
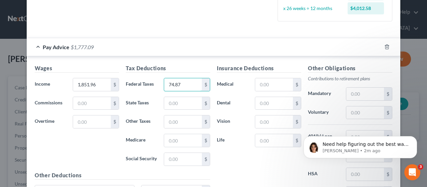
type input "74.87"
type input "66.24"
type input "24.80"
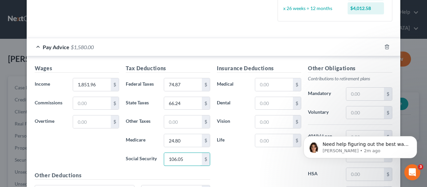
type input "106.05"
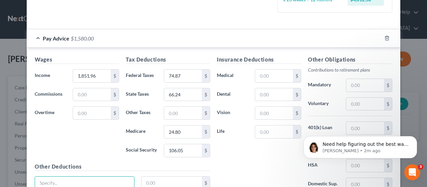
click at [263, 66] on div "Insurance Deductions Medical $ Dental $ Vision $ Life $" at bounding box center [259, 125] width 91 height 141
click at [263, 73] on input "text" at bounding box center [274, 75] width 38 height 13
type input "125.43"
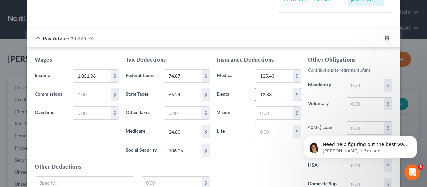
type input "12.83"
type input "3.27"
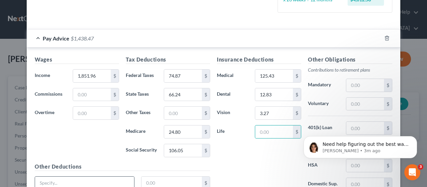
click at [52, 176] on input "text" at bounding box center [84, 182] width 99 height 13
type input "ST Disabilit"
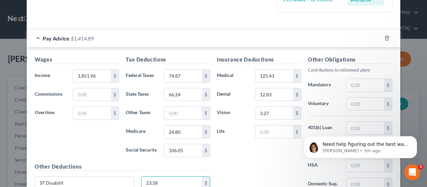
type input "23.58"
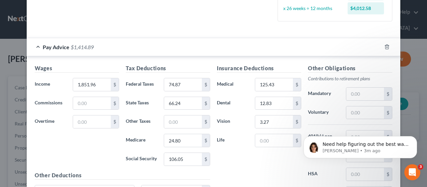
scroll to position [237, 0]
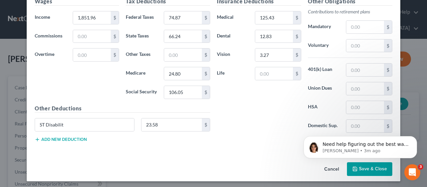
click at [358, 168] on html "Need help figuring out the best way to enter your client's income? Here's a qui…" at bounding box center [361, 145] width 134 height 47
click at [240, 159] on div "Cancel Save & Close" at bounding box center [214, 170] width 374 height 22
click at [417, 137] on icon "Dismiss notification" at bounding box center [416, 138] width 4 height 4
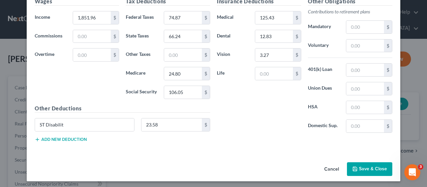
click at [376, 167] on button "Save & Close" at bounding box center [369, 169] width 45 height 14
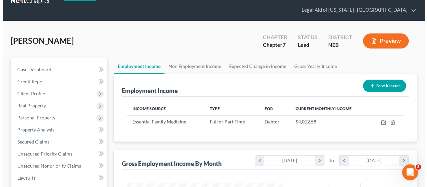
scroll to position [15, 0]
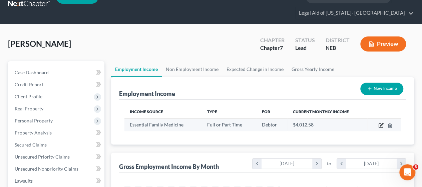
click at [381, 123] on icon "button" at bounding box center [381, 125] width 5 height 5
select select "0"
select select "30"
select select "2"
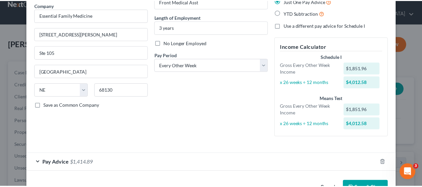
scroll to position [75, 0]
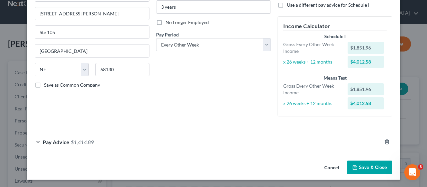
click at [363, 169] on button "Save & Close" at bounding box center [369, 167] width 45 height 14
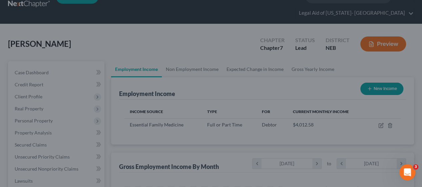
scroll to position [333818, 333768]
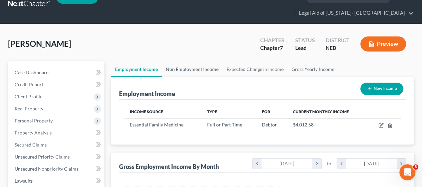
click at [187, 61] on link "Non Employment Income" at bounding box center [192, 69] width 61 height 16
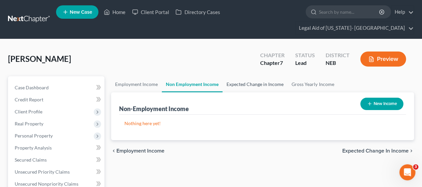
click at [236, 77] on link "Expected Change in Income" at bounding box center [255, 84] width 65 height 16
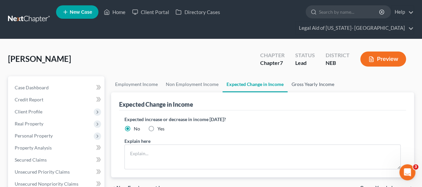
click at [307, 76] on link "Gross Yearly Income" at bounding box center [313, 84] width 50 height 16
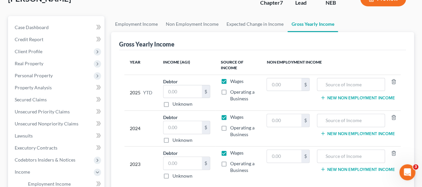
scroll to position [67, 0]
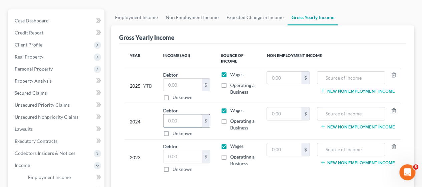
click at [184, 114] on input "text" at bounding box center [183, 120] width 38 height 13
type input "40,355.01"
click at [183, 143] on div "Debtor $ Unknown Balance Undetermined $ Unknown" at bounding box center [186, 158] width 47 height 30
click at [179, 150] on input "text" at bounding box center [183, 156] width 38 height 13
type input "37,793.09"
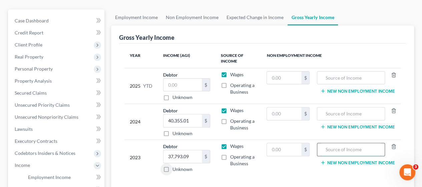
click at [327, 143] on input "text" at bounding box center [351, 149] width 61 height 13
type input "Essential Family Medicine"
click at [335, 107] on input "text" at bounding box center [351, 113] width 61 height 13
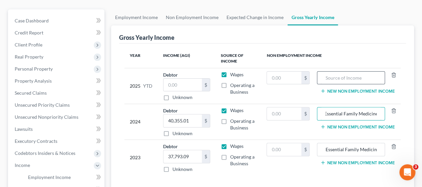
type input "Essential Family Medicine"
click at [335, 71] on input "text" at bounding box center [351, 77] width 61 height 13
type input "Essential Family Medicine"
click at [176, 78] on input "text" at bounding box center [183, 84] width 38 height 13
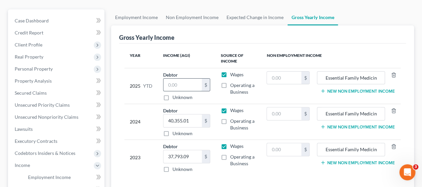
click at [176, 78] on input "text" at bounding box center [183, 84] width 38 height 13
type input "35,489.36"
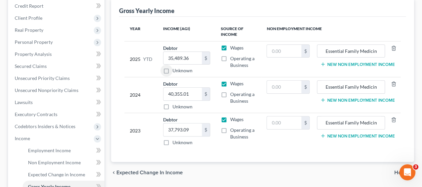
scroll to position [134, 0]
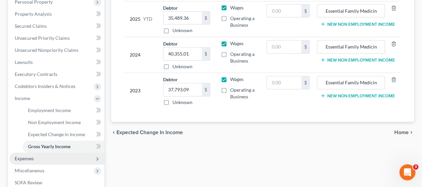
click at [29, 155] on span "Expenses" at bounding box center [24, 158] width 19 height 6
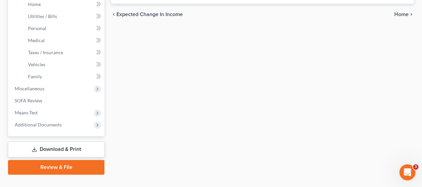
scroll to position [118, 0]
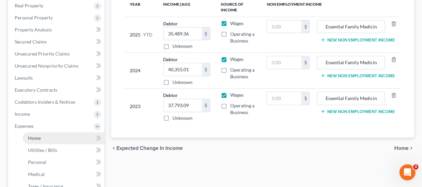
click at [39, 135] on span "Home" at bounding box center [34, 138] width 13 height 6
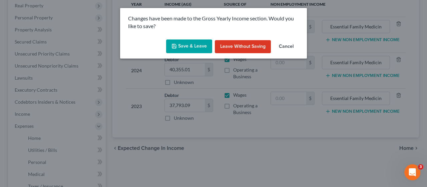
click at [183, 44] on button "Save & Leave" at bounding box center [189, 46] width 46 height 14
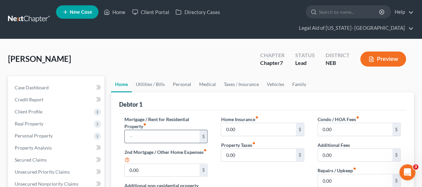
click at [154, 130] on input "text" at bounding box center [162, 136] width 74 height 13
type input "1,050"
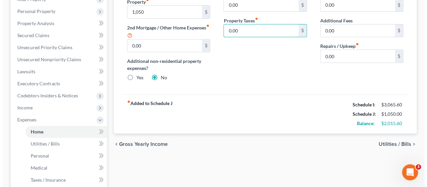
scroll to position [137, 0]
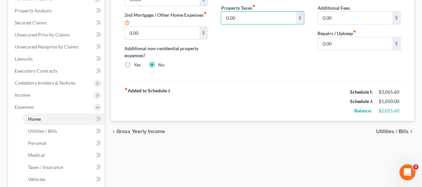
click at [387, 129] on span "Utilities / Bills" at bounding box center [392, 131] width 33 height 5
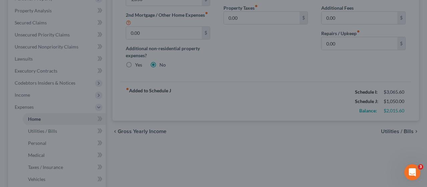
click at [228, 82] on div at bounding box center [213, 93] width 427 height 187
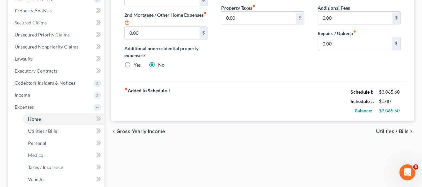
scroll to position [70, 0]
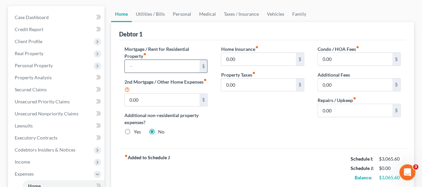
click at [176, 60] on input "text" at bounding box center [162, 66] width 74 height 13
type input "1,050"
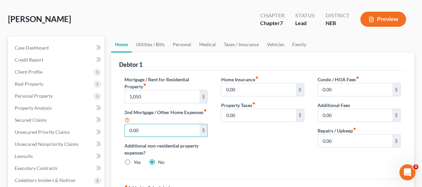
scroll to position [67, 0]
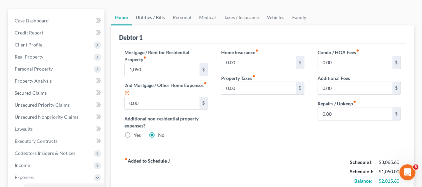
click at [151, 9] on link "Utilities / Bills" at bounding box center [150, 17] width 37 height 16
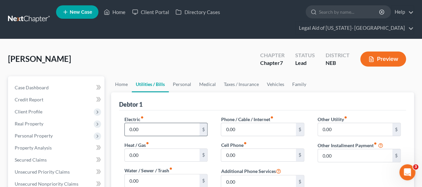
click at [145, 123] on input "0.00" at bounding box center [162, 129] width 74 height 13
type input "250"
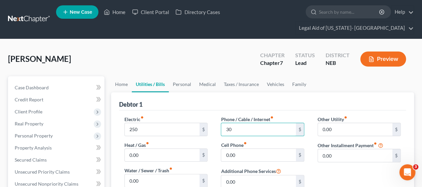
type input "30"
click at [254, 123] on input "30" at bounding box center [258, 129] width 74 height 13
type input "3"
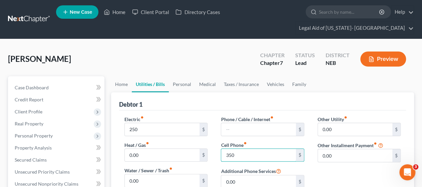
type input "350"
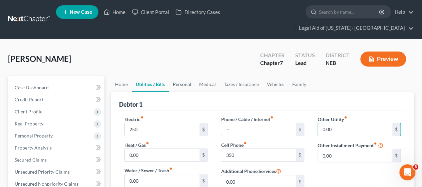
click at [174, 76] on link "Personal" at bounding box center [182, 84] width 26 height 16
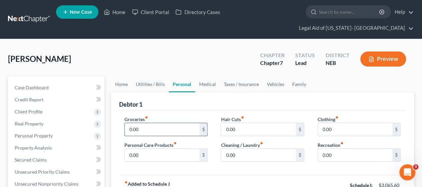
click at [171, 123] on input "0.00" at bounding box center [162, 129] width 74 height 13
type input "800"
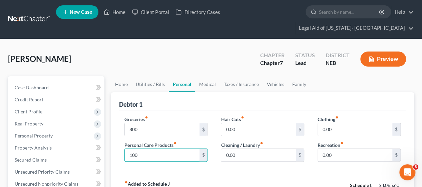
type input "100"
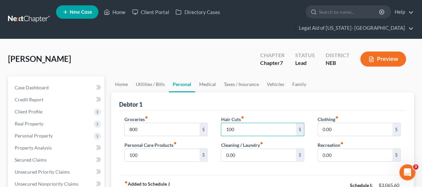
type input "100"
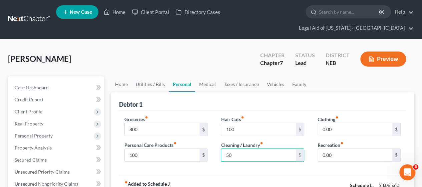
type input "50"
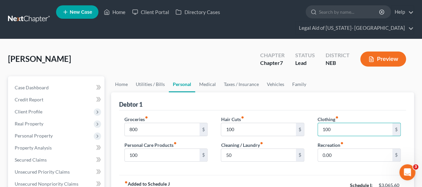
type input "100"
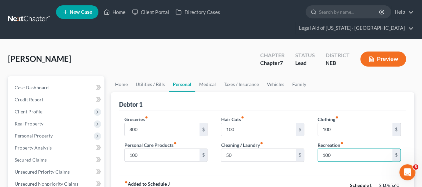
type input "100"
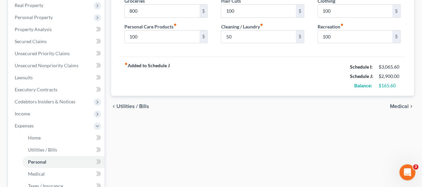
click at [404, 104] on span "Medical" at bounding box center [399, 106] width 19 height 5
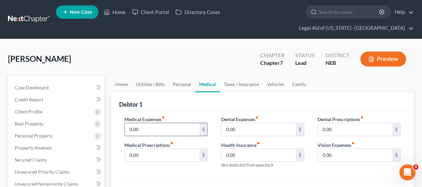
click at [163, 123] on input "0.00" at bounding box center [162, 129] width 74 height 13
type input "100"
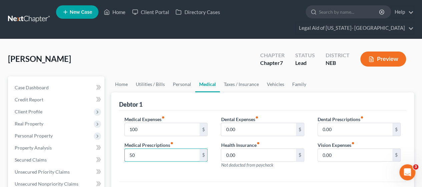
type input "50"
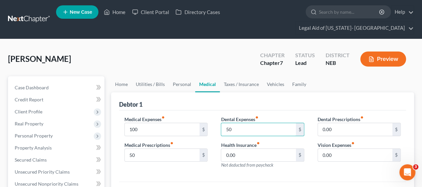
type input "5"
type input "25"
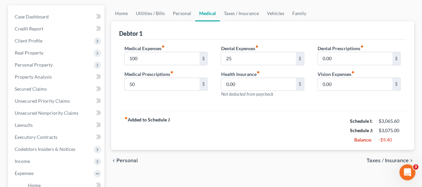
scroll to position [58, 0]
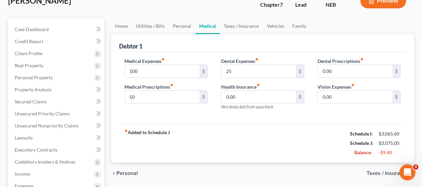
click at [381, 170] on span "Taxes / Insurance" at bounding box center [388, 172] width 42 height 5
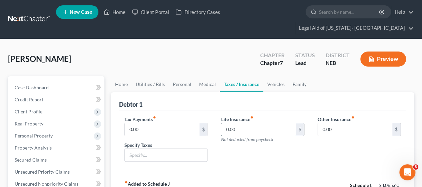
click at [241, 123] on input "0.00" at bounding box center [258, 129] width 74 height 13
type input "50"
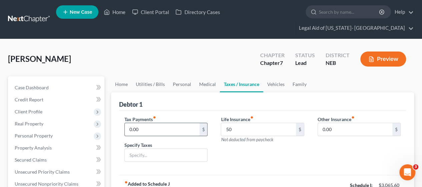
scroll to position [67, 0]
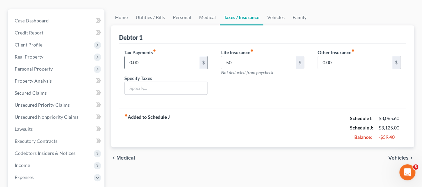
click at [170, 56] on input "0.00" at bounding box center [162, 62] width 74 height 13
type input "25"
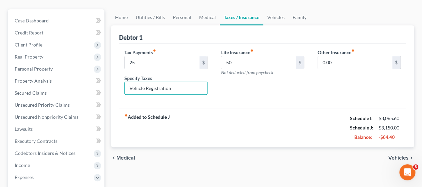
type input "Vehicle Registration"
click at [399, 155] on span "Vehicles" at bounding box center [399, 157] width 20 height 5
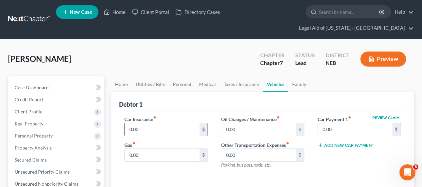
click at [176, 123] on input "0.00" at bounding box center [162, 129] width 74 height 13
type input "200"
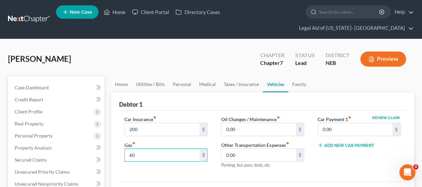
type input "60"
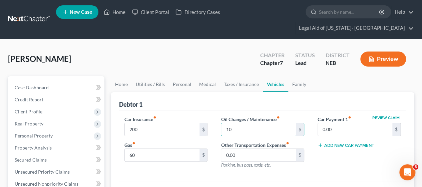
type input "10"
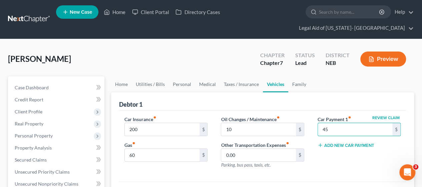
type input "4"
type input "545"
click at [341, 142] on button "Add New Car Payment" at bounding box center [346, 144] width 57 height 5
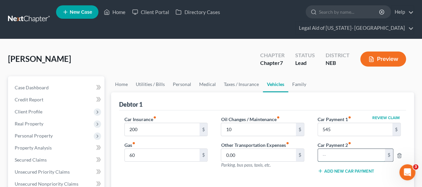
click at [331, 149] on input "text" at bounding box center [351, 155] width 67 height 13
type input "5"
type input "486"
click at [305, 76] on link "Family" at bounding box center [300, 84] width 22 height 16
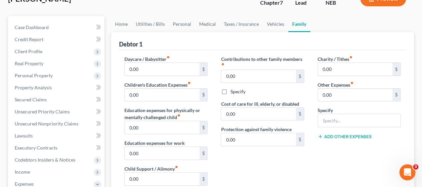
scroll to position [67, 0]
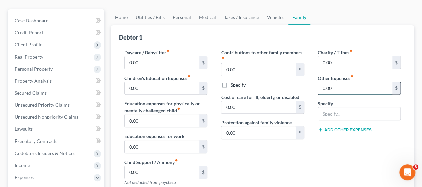
click at [356, 82] on input "0.00" at bounding box center [355, 88] width 74 height 13
type input "80"
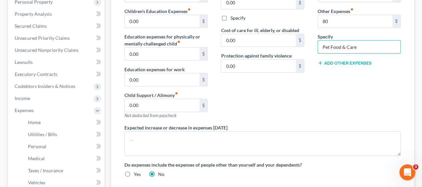
scroll to position [200, 0]
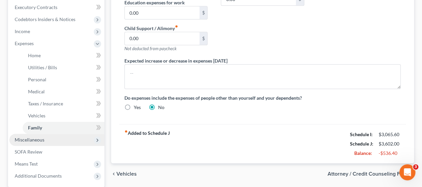
type input "Pet Food & Care"
click at [35, 134] on span "Miscellaneous" at bounding box center [56, 140] width 95 height 12
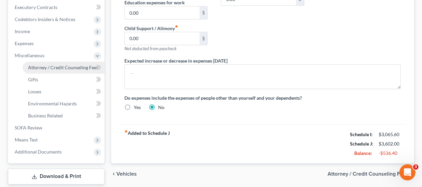
click at [58, 61] on link "Attorney / Credit Counseling Fees" at bounding box center [64, 67] width 82 height 12
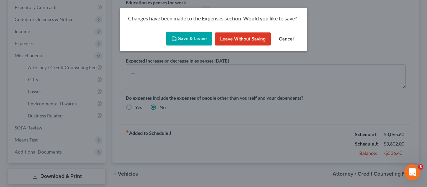
click at [191, 38] on button "Save & Leave" at bounding box center [189, 39] width 46 height 14
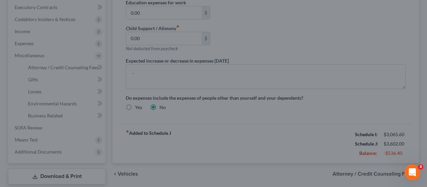
type input "80.00"
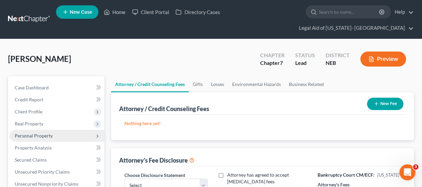
click at [34, 130] on span "Personal Property" at bounding box center [56, 136] width 95 height 12
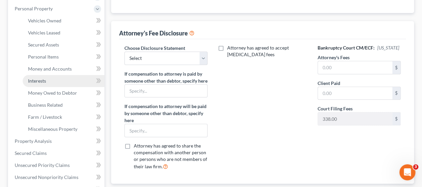
scroll to position [134, 0]
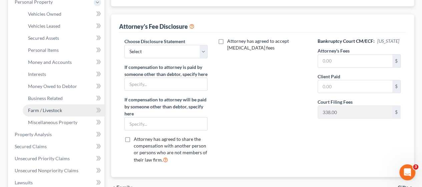
click at [50, 107] on span "Farm / Livestock" at bounding box center [45, 110] width 34 height 6
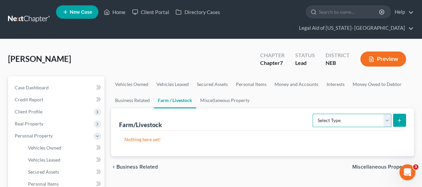
click at [383, 114] on select "Select Type Animals & Livestock Crops: Growing or Harvested Farming Equipment F…" at bounding box center [352, 120] width 79 height 13
select select "animals"
click at [314, 114] on select "Select Type Animals & Livestock Crops: Growing or Harvested Farming Equipment F…" at bounding box center [352, 120] width 79 height 13
click at [399, 118] on icon "submit" at bounding box center [399, 120] width 5 height 5
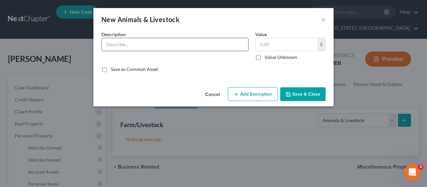
click at [153, 43] on input "text" at bounding box center [175, 44] width 147 height 13
type input "P"
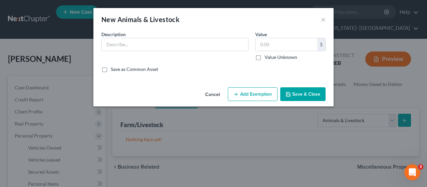
click at [210, 91] on button "Cancel" at bounding box center [212, 94] width 25 height 13
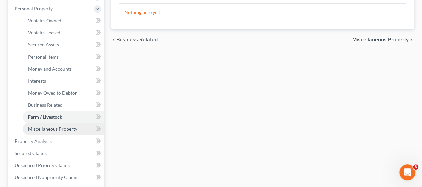
scroll to position [134, 0]
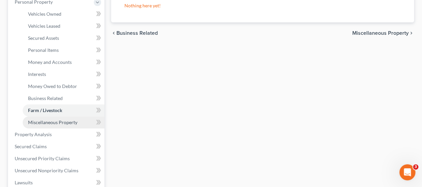
click at [61, 119] on span "Miscellaneous Property" at bounding box center [52, 122] width 49 height 6
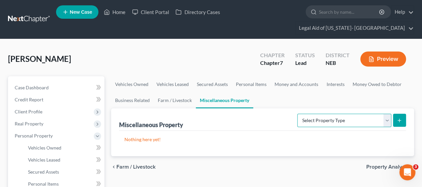
click at [382, 114] on select "Select Property Type Assigned for Creditor Benefit Within 1 Year Holding for An…" at bounding box center [345, 120] width 94 height 13
click at [404, 114] on button "submit" at bounding box center [399, 120] width 13 height 13
click at [399, 118] on icon "submit" at bounding box center [399, 120] width 5 height 5
click at [369, 114] on select "Select Property Type Assigned for Creditor Benefit Within 1 Year Holding for An…" at bounding box center [345, 120] width 94 height 13
select select "not_yet_listed"
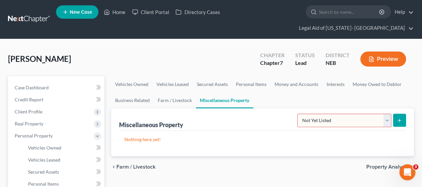
click at [298, 114] on select "Select Property Type Assigned for Creditor Benefit Within 1 Year Holding for An…" at bounding box center [345, 120] width 94 height 13
click at [404, 114] on button "submit" at bounding box center [399, 120] width 13 height 13
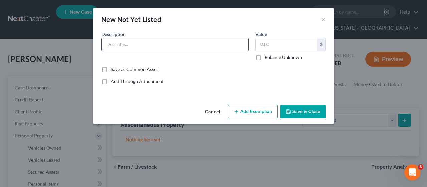
click at [166, 39] on input "text" at bounding box center [175, 44] width 147 height 13
type input "Personal Family Pet"
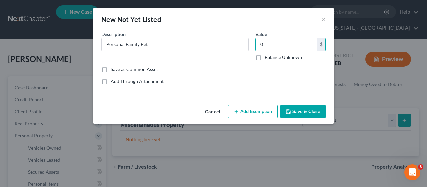
type input "0"
click at [137, 68] on label "Save as Common Asset" at bounding box center [134, 69] width 47 height 7
click at [118, 68] on input "Save as Common Asset" at bounding box center [116, 68] width 4 height 4
checkbox input "true"
click at [305, 116] on button "Save & Close" at bounding box center [303, 112] width 45 height 14
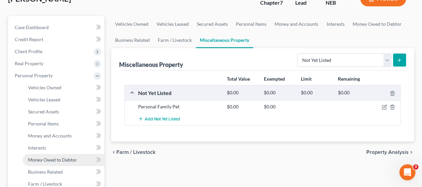
scroll to position [67, 0]
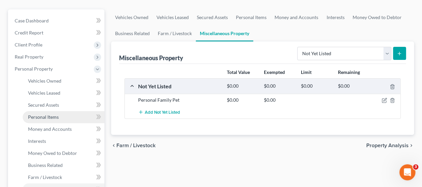
click at [54, 114] on span "Personal Items" at bounding box center [43, 117] width 31 height 6
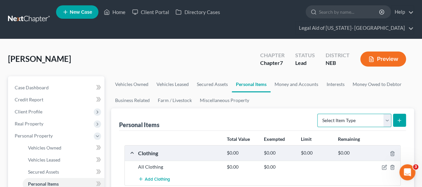
click at [378, 114] on select "Select Item Type Clothing Collectibles Of Value Electronics Firearms Household …" at bounding box center [355, 120] width 74 height 13
select select "pets"
click at [319, 114] on select "Select Item Type Clothing Collectibles Of Value Electronics Firearms Household …" at bounding box center [355, 120] width 74 height 13
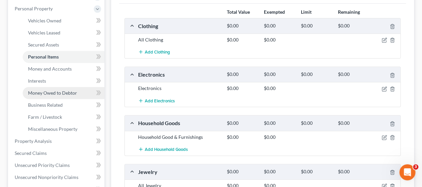
scroll to position [134, 0]
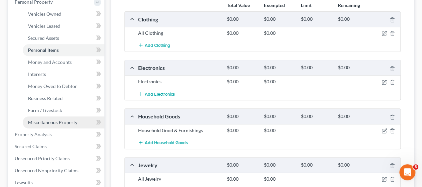
click at [58, 116] on link "Miscellaneous Property" at bounding box center [64, 122] width 82 height 12
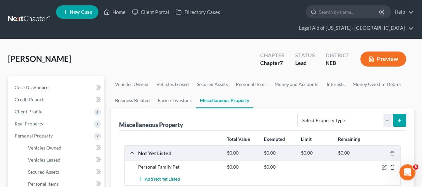
click at [392, 165] on icon "button" at bounding box center [392, 167] width 3 height 4
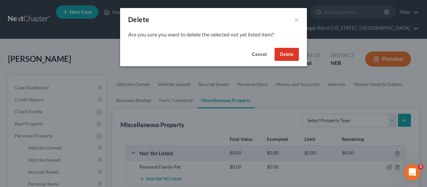
click at [283, 52] on button "Delete" at bounding box center [287, 54] width 24 height 13
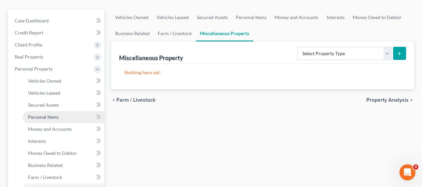
click at [53, 114] on span "Personal Items" at bounding box center [43, 117] width 31 height 6
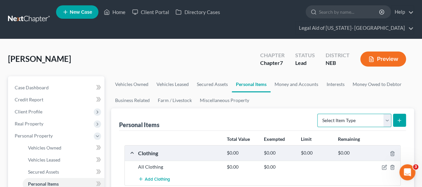
click at [370, 114] on select "Select Item Type Clothing Collectibles Of Value Electronics Firearms Household …" at bounding box center [355, 120] width 74 height 13
select select "pets"
click at [319, 114] on select "Select Item Type Clothing Collectibles Of Value Electronics Firearms Household …" at bounding box center [355, 120] width 74 height 13
click at [405, 114] on button "submit" at bounding box center [399, 120] width 13 height 13
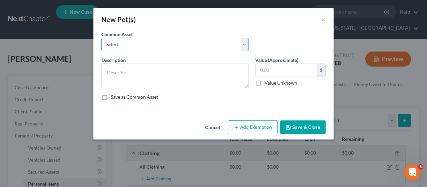
click at [202, 42] on select "Select Personal Family Pet(s)" at bounding box center [175, 44] width 147 height 13
select select "0"
click at [102, 38] on select "Select Personal Family Pet(s)" at bounding box center [175, 44] width 147 height 13
type textarea "Personal Family Pet(s)"
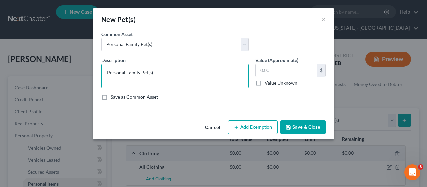
click at [192, 81] on textarea "Personal Family Pet(s)" at bounding box center [175, 75] width 147 height 25
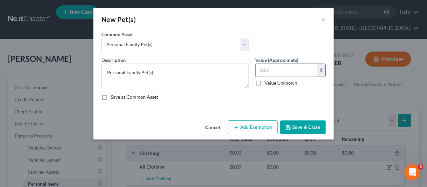
click at [277, 72] on input "text" at bounding box center [287, 70] width 62 height 13
type input "0"
click at [295, 122] on button "Save & Close" at bounding box center [303, 127] width 45 height 14
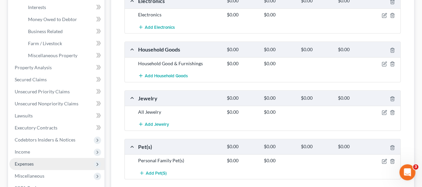
scroll to position [267, 0]
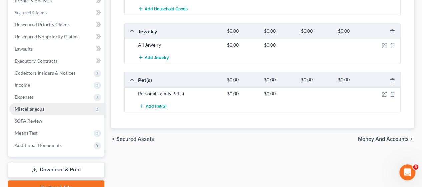
click at [52, 103] on span "Miscellaneous" at bounding box center [56, 109] width 95 height 12
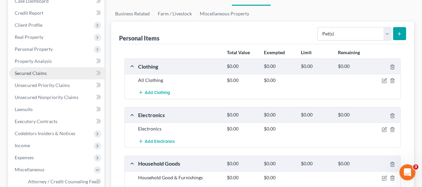
scroll to position [80, 0]
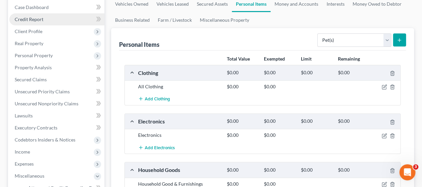
click at [33, 16] on span "Credit Report" at bounding box center [29, 19] width 29 height 6
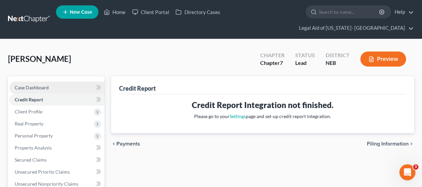
click at [30, 84] on span "Case Dashboard" at bounding box center [32, 87] width 34 height 6
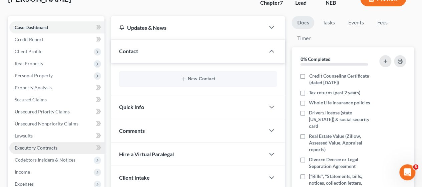
scroll to position [67, 0]
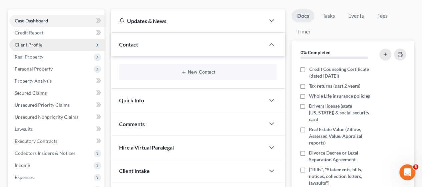
click at [36, 42] on span "Client Profile" at bounding box center [29, 45] width 28 height 6
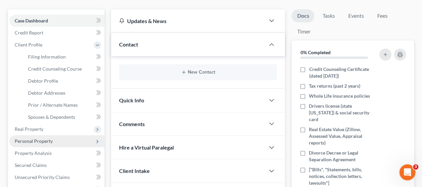
scroll to position [200, 0]
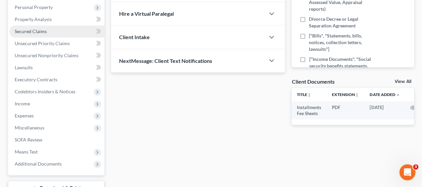
click at [35, 28] on span "Secured Claims" at bounding box center [31, 31] width 32 height 6
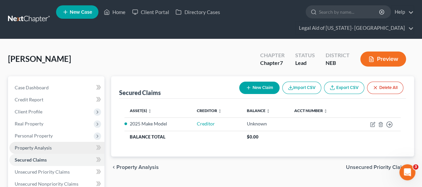
scroll to position [67, 0]
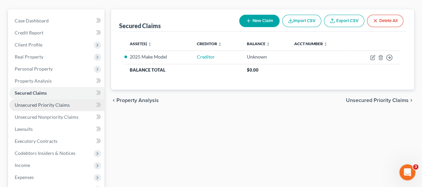
click at [29, 102] on span "Unsecured Priority Claims" at bounding box center [42, 105] width 55 height 6
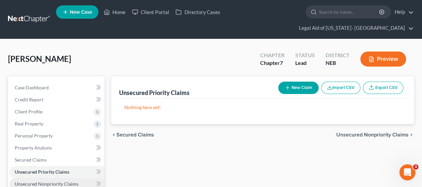
click at [36, 181] on span "Unsecured Nonpriority Claims" at bounding box center [47, 184] width 64 height 6
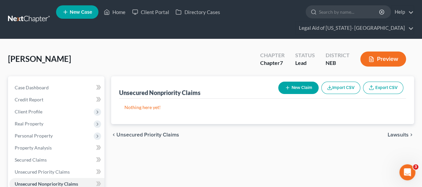
click at [295, 81] on button "New Claim" at bounding box center [299, 87] width 40 height 12
select select "0"
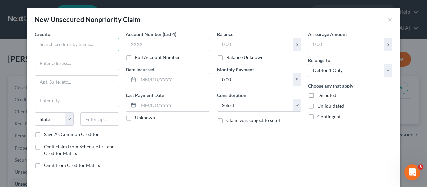
click at [93, 45] on input "text" at bounding box center [77, 44] width 84 height 13
type input "Central Portfolio Control"
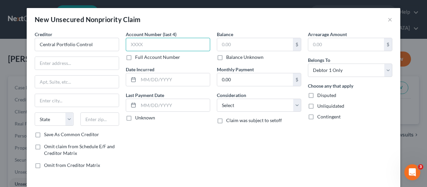
click at [152, 46] on input "text" at bounding box center [168, 44] width 84 height 13
type input "CHI"
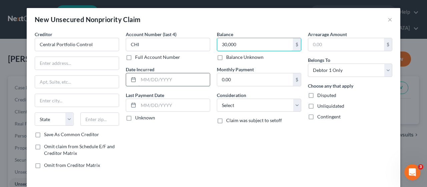
type input "30,000"
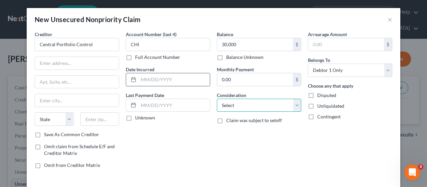
select select "9"
click at [320, 97] on span "Disputed" at bounding box center [327, 95] width 19 height 6
click at [320, 96] on input "Disputed" at bounding box center [322, 94] width 4 height 4
checkbox input "true"
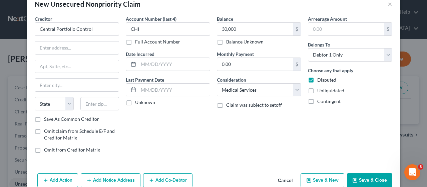
scroll to position [27, 0]
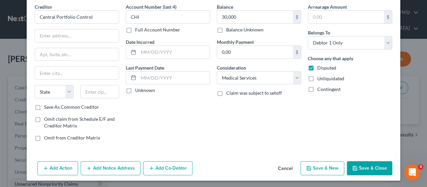
click at [322, 168] on button "Save & New" at bounding box center [323, 168] width 44 height 14
select select "0"
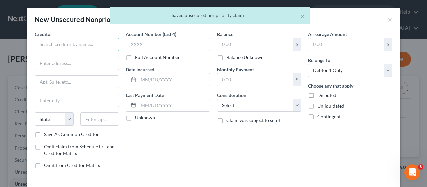
click at [79, 44] on input "text" at bounding box center [77, 44] width 84 height 13
type input "Chase"
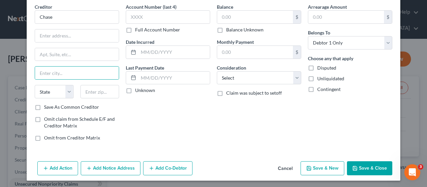
click at [244, 29] on label "Balance Unknown" at bounding box center [244, 29] width 37 height 7
click at [233, 29] on input "Balance Unknown" at bounding box center [231, 28] width 4 height 4
checkbox input "true"
type input "0.00"
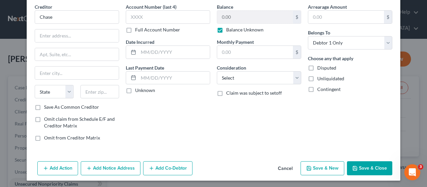
click at [367, 165] on button "Save & Close" at bounding box center [369, 168] width 45 height 14
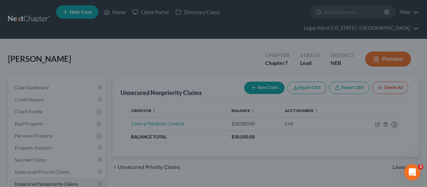
type input "0.00"
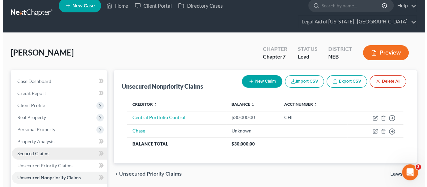
scroll to position [0, 0]
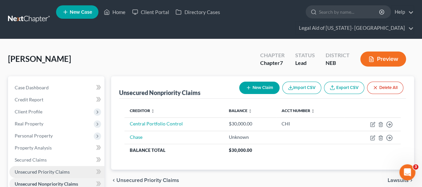
click at [51, 169] on span "Unsecured Priority Claims" at bounding box center [42, 172] width 55 height 6
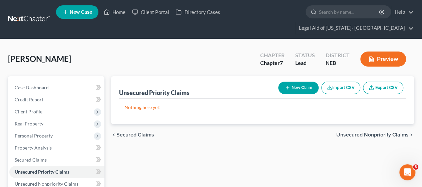
click at [298, 81] on button "New Claim" at bounding box center [299, 87] width 40 height 12
select select "0"
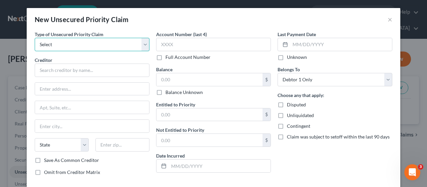
click at [90, 46] on select "Select Taxes & Other Government Units Domestic Support Obligations Extensions o…" at bounding box center [92, 44] width 115 height 13
select select "0"
click at [35, 38] on select "Select Taxes & Other Government Units Domestic Support Obligations Extensions o…" at bounding box center [92, 44] width 115 height 13
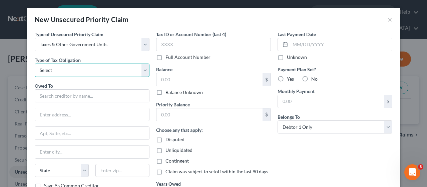
click at [76, 64] on select "Select Federal City State Franchise Tax Board Other" at bounding box center [92, 69] width 115 height 13
select select "0"
click at [35, 63] on select "Select Federal City State Franchise Tax Board Other" at bounding box center [92, 69] width 115 height 13
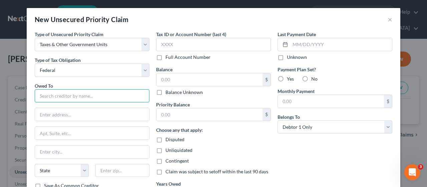
click at [65, 97] on input "text" at bounding box center [92, 95] width 115 height 13
click at [104, 94] on input "Internal Revenue Servic" at bounding box center [92, 95] width 115 height 13
type input "Internal Revenue Service"
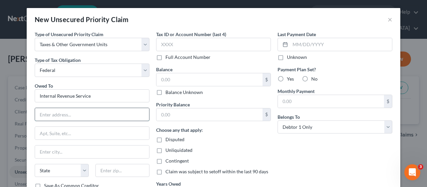
click at [83, 109] on input "text" at bounding box center [92, 114] width 114 height 13
select select "30"
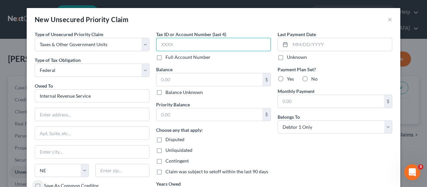
click at [178, 46] on input "text" at bounding box center [213, 44] width 115 height 13
click at [190, 47] on input "text" at bounding box center [213, 44] width 115 height 13
type input "3388"
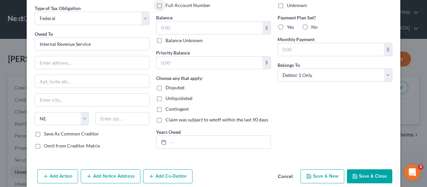
scroll to position [60, 0]
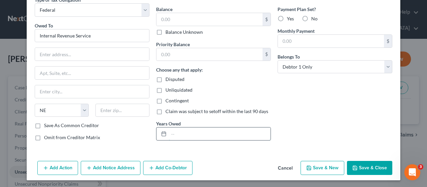
click at [200, 133] on input "text" at bounding box center [220, 133] width 102 height 13
type input "2022"
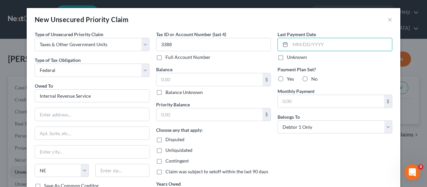
click at [312, 80] on label "No" at bounding box center [315, 78] width 6 height 7
click at [314, 80] on input "No" at bounding box center [316, 77] width 4 height 4
radio input "true"
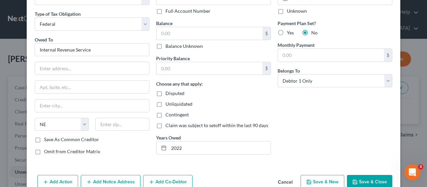
scroll to position [60, 0]
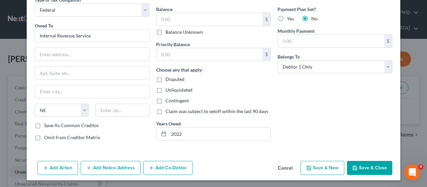
click at [365, 168] on button "Save & Close" at bounding box center [369, 168] width 45 height 14
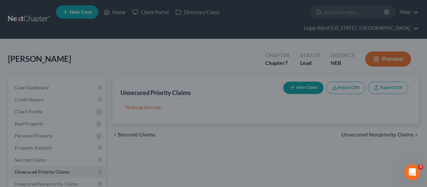
type input "0.00"
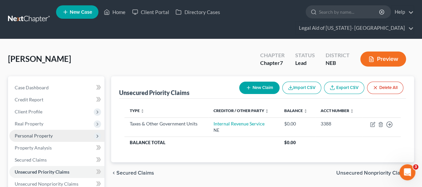
click at [26, 133] on span "Personal Property" at bounding box center [34, 136] width 38 height 6
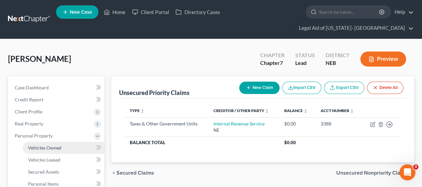
click at [39, 145] on span "Vehicles Owned" at bounding box center [44, 148] width 33 height 6
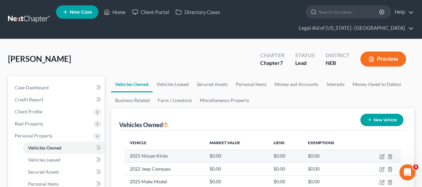
click at [379, 149] on td at bounding box center [380, 155] width 41 height 13
click at [382, 154] on icon "button" at bounding box center [382, 155] width 3 height 3
select select "0"
select select "5"
select select "2"
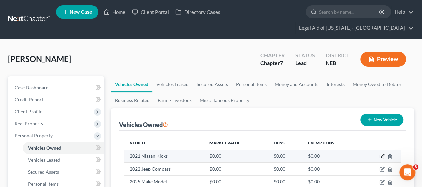
select select "0"
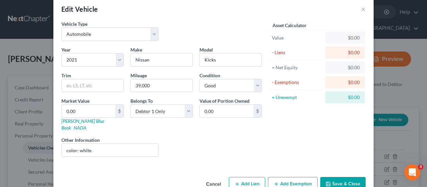
scroll to position [19, 0]
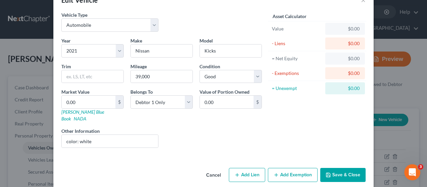
click at [244, 168] on button "Add Lien" at bounding box center [247, 175] width 36 height 14
select select "0"
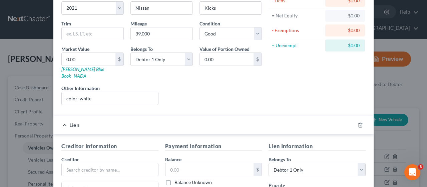
scroll to position [153, 0]
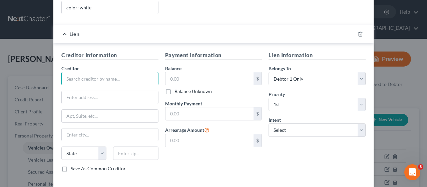
click at [92, 73] on input "text" at bounding box center [109, 78] width 97 height 13
type input "Ally Bank"
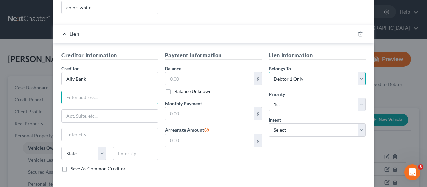
click at [293, 72] on select "Select Debtor 1 Only Debtor 2 Only Debtor 1 And Debtor 2 Only At Least One Of T…" at bounding box center [317, 78] width 97 height 13
select select "3"
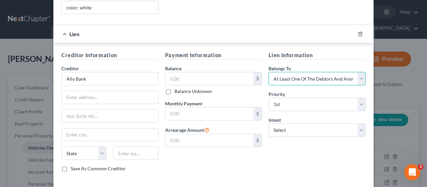
click at [269, 72] on select "Select Debtor 1 Only Debtor 2 Only Debtor 1 And Debtor 2 Only At Least One Of T…" at bounding box center [317, 78] width 97 height 13
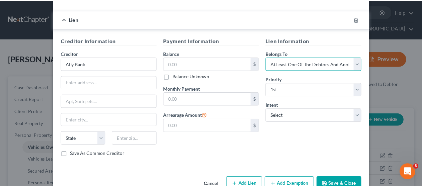
scroll to position [176, 0]
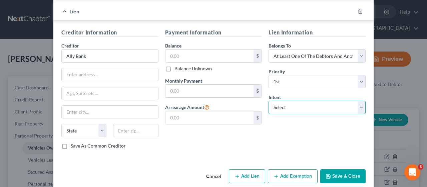
click at [295, 101] on select "Select Surrender Redeem Reaffirm Avoid Other" at bounding box center [317, 107] width 97 height 13
select select "2"
click at [269, 101] on select "Select Surrender Redeem Reaffirm Avoid Other" at bounding box center [317, 107] width 97 height 13
click at [339, 170] on button "Save & Close" at bounding box center [343, 176] width 45 height 14
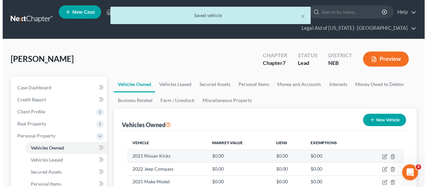
scroll to position [67, 0]
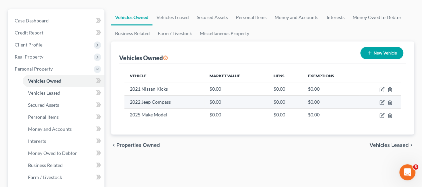
click at [148, 96] on td "2022 Jeep Compass" at bounding box center [165, 102] width 80 height 13
click at [380, 96] on td at bounding box center [380, 102] width 41 height 13
click at [381, 100] on icon "button" at bounding box center [382, 102] width 5 height 5
select select "0"
select select "4"
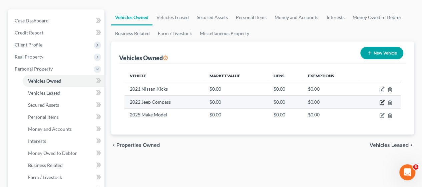
select select "2"
select select "0"
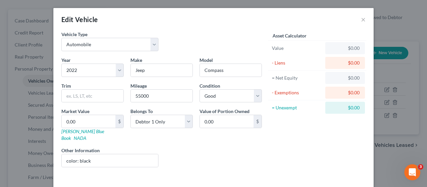
scroll to position [19, 0]
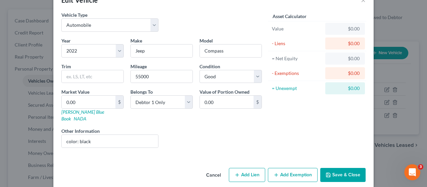
click at [251, 168] on button "Add Lien" at bounding box center [247, 175] width 36 height 14
select select "0"
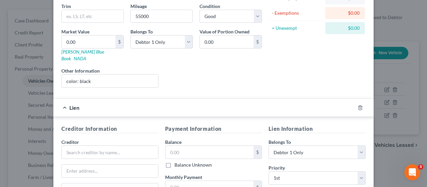
scroll to position [86, 0]
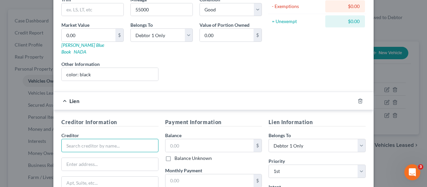
click at [81, 139] on input "text" at bounding box center [109, 145] width 97 height 13
type input "Ally Bank"
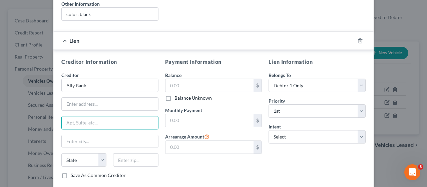
scroll to position [153, 0]
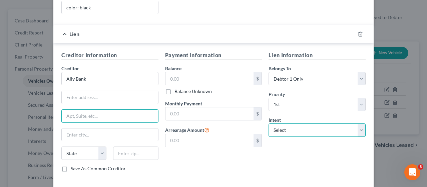
click at [333, 123] on select "Select Surrender Redeem Reaffirm Avoid Other" at bounding box center [317, 129] width 97 height 13
select select "0"
click at [269, 123] on select "Select Surrender Redeem Reaffirm Avoid Other" at bounding box center [317, 129] width 97 height 13
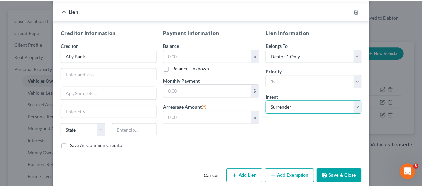
scroll to position [176, 0]
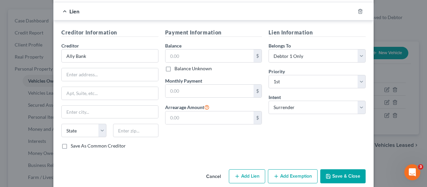
click at [338, 169] on button "Save & Close" at bounding box center [343, 176] width 45 height 14
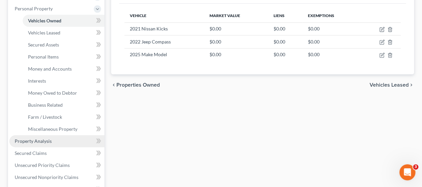
scroll to position [134, 0]
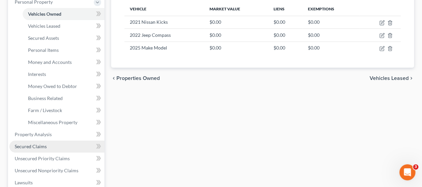
click at [28, 143] on span "Secured Claims" at bounding box center [31, 146] width 32 height 6
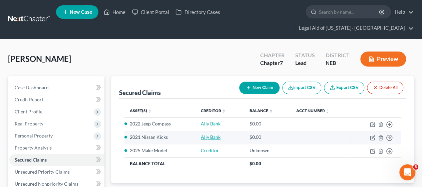
click at [210, 134] on link "Ally Bank" at bounding box center [211, 137] width 20 height 6
select select "12"
select select "2"
select select "3"
select select "0"
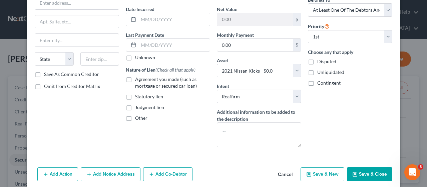
scroll to position [67, 0]
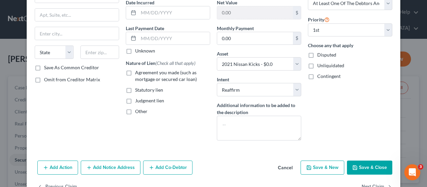
click at [161, 165] on button "Add Co-Debtor" at bounding box center [167, 167] width 49 height 14
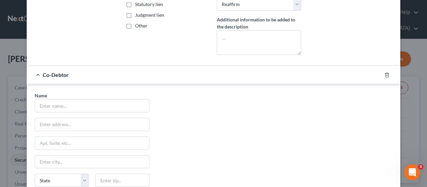
scroll to position [200, 0]
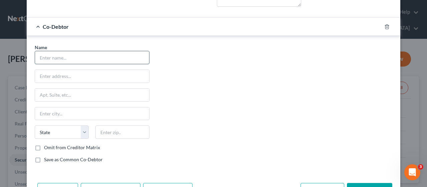
click at [76, 54] on input "text" at bounding box center [92, 57] width 114 height 13
type input "Brigitte Smart"
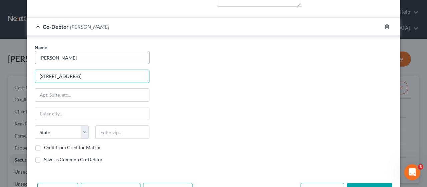
type input "6015 N 52nd"
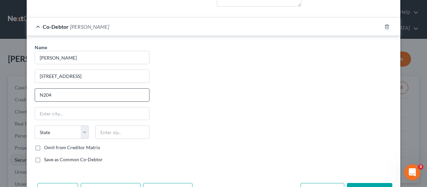
type input "N204"
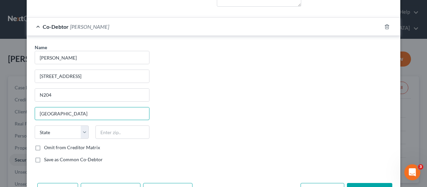
type input "[GEOGRAPHIC_DATA]"
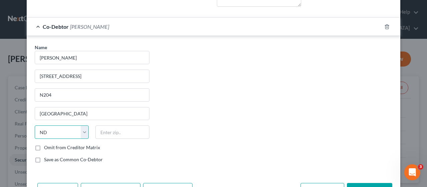
select select "30"
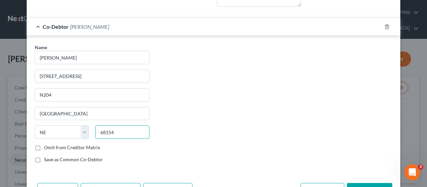
type input "68154"
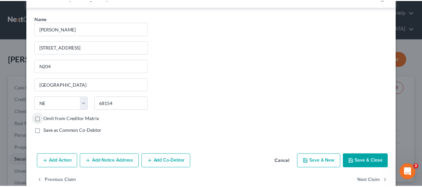
scroll to position [240, 0]
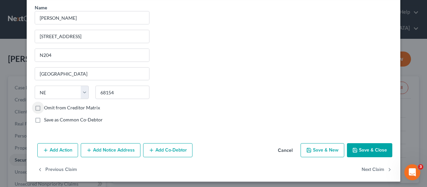
click at [362, 150] on button "Save & Close" at bounding box center [369, 150] width 45 height 14
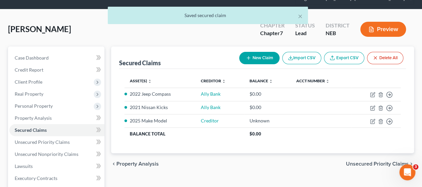
scroll to position [67, 0]
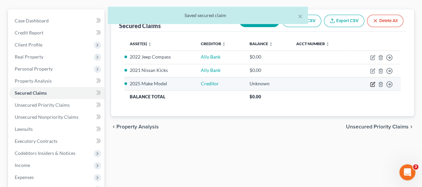
click at [375, 77] on td "Move to E Move to F Move to G Move to Notice Only" at bounding box center [376, 83] width 49 height 13
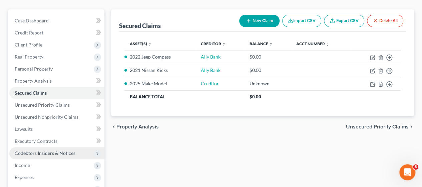
click at [39, 150] on span "Codebtors Insiders & Notices" at bounding box center [45, 153] width 61 height 6
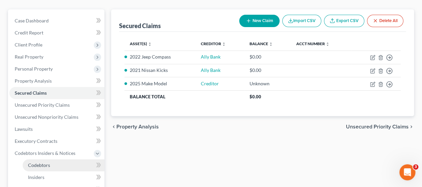
click at [45, 162] on span "Codebtors" at bounding box center [39, 165] width 22 height 6
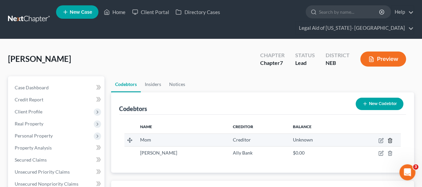
click at [389, 138] on icon "button" at bounding box center [390, 140] width 5 height 5
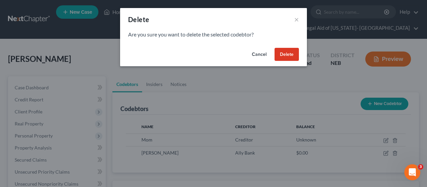
click at [291, 52] on button "Delete" at bounding box center [287, 54] width 24 height 13
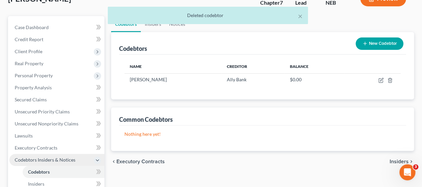
scroll to position [67, 0]
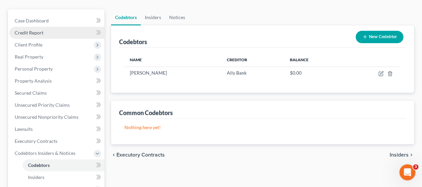
click at [33, 30] on span "Credit Report" at bounding box center [29, 33] width 29 height 6
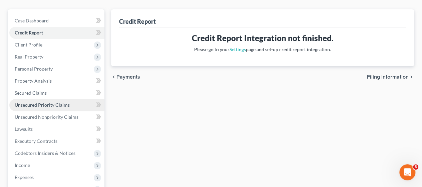
click at [40, 102] on span "Unsecured Priority Claims" at bounding box center [42, 105] width 55 height 6
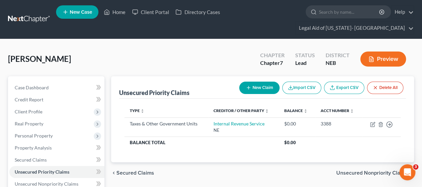
click at [257, 81] on button "New Claim" at bounding box center [259, 87] width 40 height 12
select select "0"
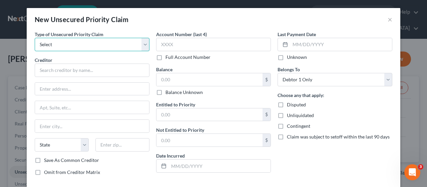
click at [85, 42] on select "Select Taxes & Other Government Units Domestic Support Obligations Extensions o…" at bounding box center [92, 44] width 115 height 13
click at [85, 44] on select "Select Taxes & Other Government Units Domestic Support Obligations Extensions o…" at bounding box center [92, 44] width 115 height 13
click at [388, 20] on button "×" at bounding box center [390, 19] width 5 height 8
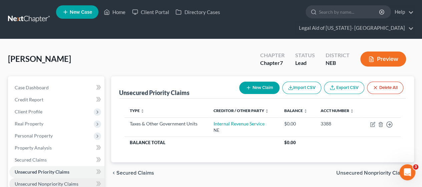
click at [37, 181] on span "Unsecured Nonpriority Claims" at bounding box center [47, 184] width 64 height 6
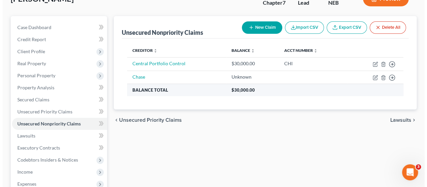
scroll to position [67, 0]
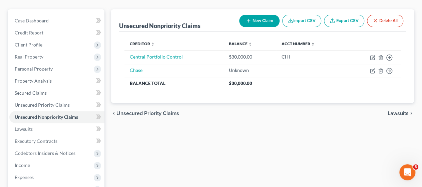
click at [266, 15] on button "New Claim" at bounding box center [259, 21] width 40 height 12
select select "0"
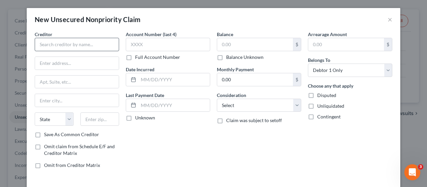
click at [95, 52] on div "Creditor * State AL AK AR AZ CA CO CT DE DC FL GA GU HI ID IL IN IA KS KY LA ME…" at bounding box center [77, 81] width 84 height 100
click at [96, 48] on input "text" at bounding box center [77, 44] width 84 height 13
type input "Net Credit"
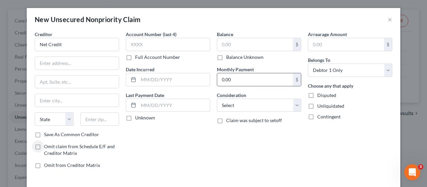
click at [296, 76] on div "$" at bounding box center [297, 79] width 8 height 13
click at [293, 81] on div "$" at bounding box center [297, 79] width 8 height 13
click at [248, 82] on input "0.00" at bounding box center [255, 79] width 76 height 13
type input "300"
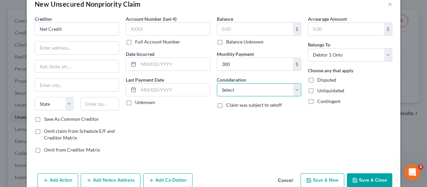
scroll to position [27, 0]
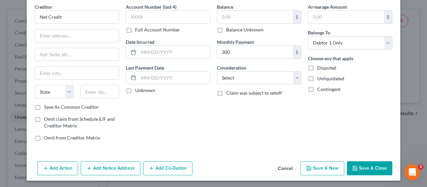
click at [61, 168] on button "Add Action" at bounding box center [57, 168] width 41 height 14
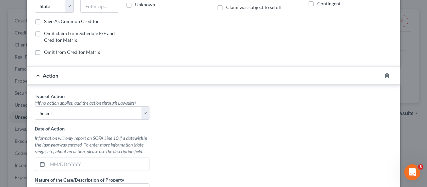
scroll to position [161, 0]
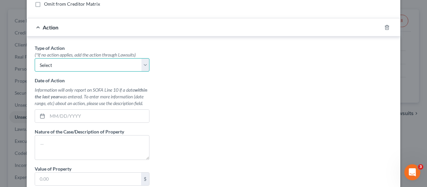
click at [73, 64] on select "Select Repossession Garnishment Foreclosure Personal Injury Attached, Seized, O…" at bounding box center [92, 64] width 115 height 13
drag, startPoint x: 277, startPoint y: 86, endPoint x: 273, endPoint y: 90, distance: 5.7
click at [277, 86] on div "Type of Action * (*If no action applies, add the action through Lawsuits) Selec…" at bounding box center [213, 127] width 365 height 167
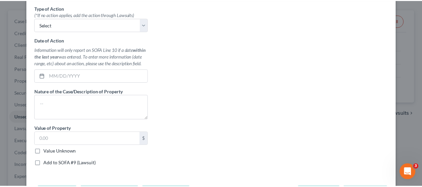
scroll to position [226, 0]
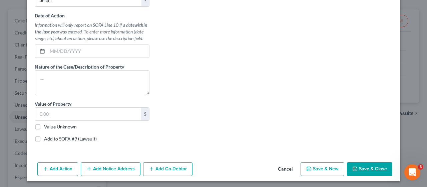
click at [278, 167] on button "Cancel" at bounding box center [285, 169] width 25 height 13
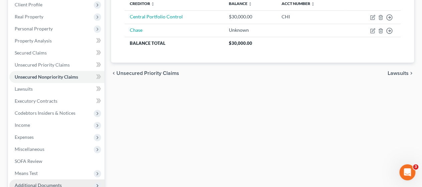
scroll to position [134, 0]
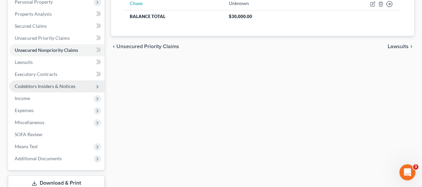
click at [41, 83] on span "Codebtors Insiders & Notices" at bounding box center [45, 86] width 61 height 6
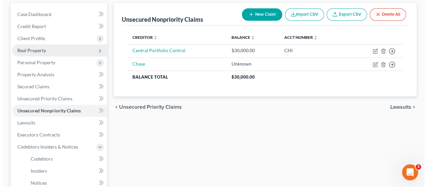
scroll to position [67, 0]
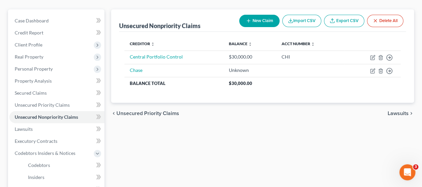
click at [256, 15] on button "New Claim" at bounding box center [259, 21] width 40 height 12
select select "0"
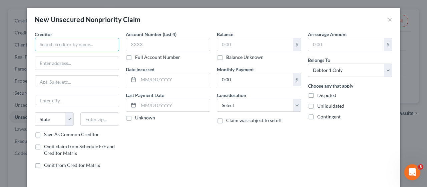
click at [83, 47] on input "text" at bounding box center [77, 44] width 84 height 13
type input "Net Credit"
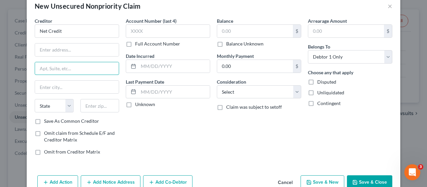
scroll to position [0, 0]
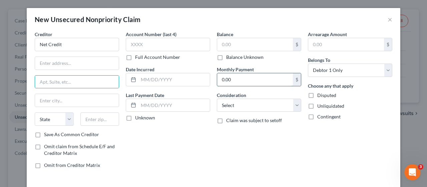
click at [251, 83] on input "0.00" at bounding box center [255, 79] width 76 height 13
type input "300"
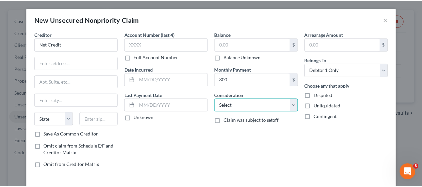
scroll to position [27, 0]
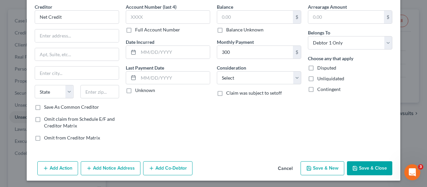
click at [371, 167] on button "Save & Close" at bounding box center [369, 168] width 45 height 14
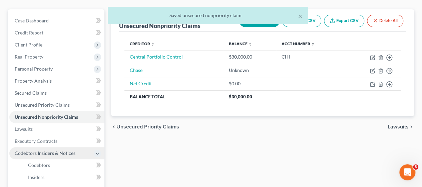
scroll to position [134, 0]
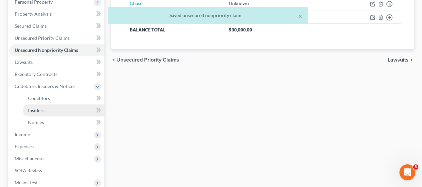
click at [37, 107] on span "Insiders" at bounding box center [36, 110] width 16 height 6
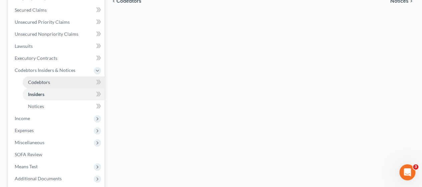
scroll to position [200, 0]
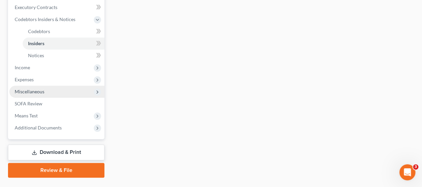
click at [42, 88] on span "Miscellaneous" at bounding box center [30, 91] width 30 height 6
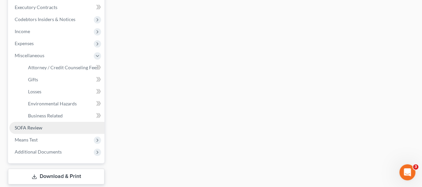
click at [27, 125] on span "SOFA Review" at bounding box center [29, 128] width 28 height 6
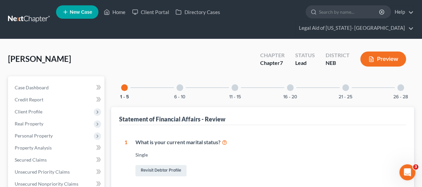
click at [175, 76] on div "6 - 10" at bounding box center [180, 87] width 23 height 23
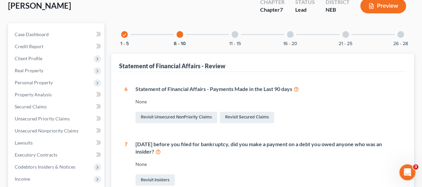
scroll to position [67, 0]
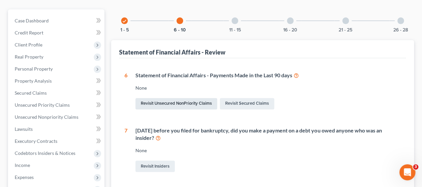
click at [206, 98] on link "Revisit Unsecured NonPriority Claims" at bounding box center [177, 103] width 82 height 11
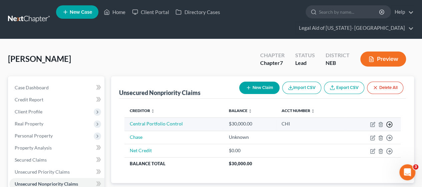
click at [390, 121] on icon "button" at bounding box center [389, 124] width 7 height 7
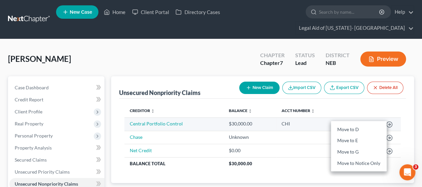
click at [170, 117] on td "Central Portfolio Control" at bounding box center [174, 123] width 99 height 13
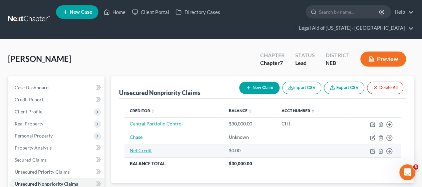
click at [150, 147] on link "Net Credit" at bounding box center [141, 150] width 22 height 6
select select "0"
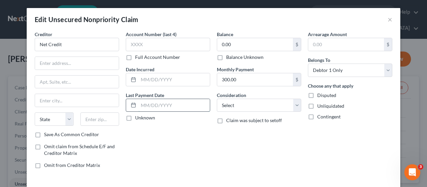
click at [165, 104] on input "text" at bounding box center [174, 105] width 71 height 13
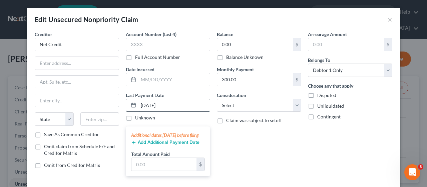
type input "09/12/2025"
click at [153, 167] on input "text" at bounding box center [164, 164] width 65 height 13
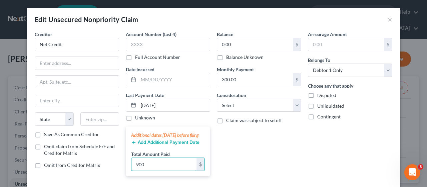
type input "900"
click at [248, 55] on label "Balance Unknown" at bounding box center [244, 57] width 37 height 7
click at [233, 55] on input "Balance Unknown" at bounding box center [231, 56] width 4 height 4
checkbox input "true"
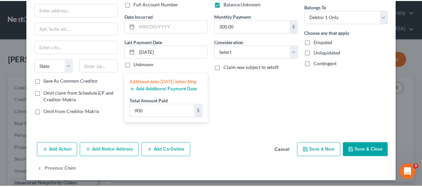
scroll to position [61, 0]
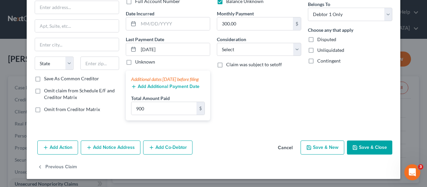
click at [369, 149] on button "Save & Close" at bounding box center [369, 147] width 45 height 14
type input "0"
type input "900.00"
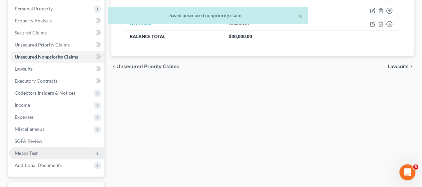
scroll to position [134, 0]
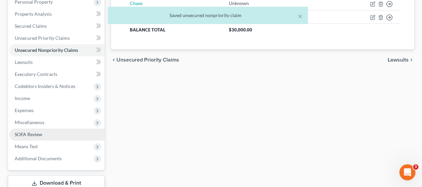
drag, startPoint x: 28, startPoint y: 115, endPoint x: 22, endPoint y: 123, distance: 10.2
click at [27, 116] on ul "Case Dashboard Payments Invoices Payments Payments Credit Report Client Profile" at bounding box center [56, 56] width 95 height 216
click at [22, 131] on span "SOFA Review" at bounding box center [29, 134] width 28 height 6
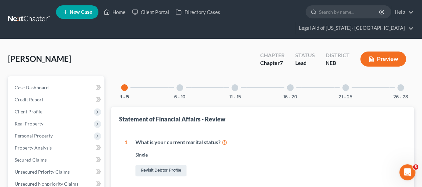
click at [180, 80] on div "6 - 10" at bounding box center [180, 87] width 23 height 23
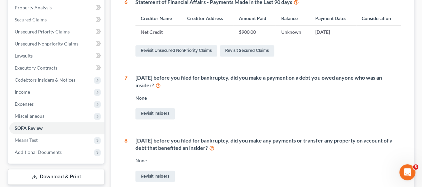
scroll to position [134, 0]
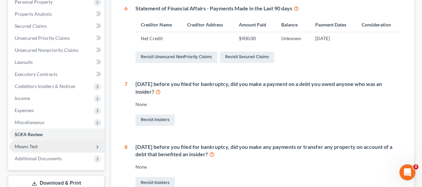
click at [27, 140] on span "Means Test" at bounding box center [56, 146] width 95 height 12
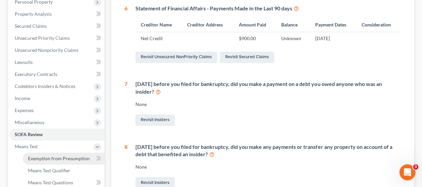
click at [51, 155] on span "Exemption from Presumption" at bounding box center [59, 158] width 62 height 6
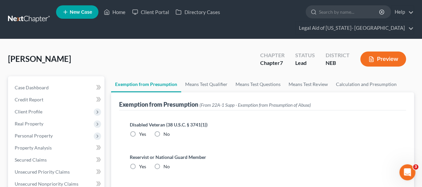
click at [164, 131] on label "No" at bounding box center [167, 134] width 6 height 7
click at [166, 131] on input "No" at bounding box center [168, 133] width 4 height 4
radio input "true"
click at [164, 163] on label "No" at bounding box center [167, 166] width 6 height 7
click at [166, 163] on input "No" at bounding box center [168, 165] width 4 height 4
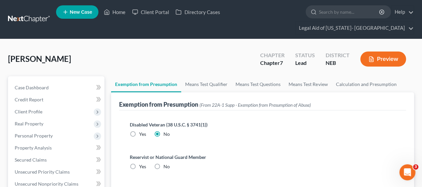
radio input "true"
click at [204, 76] on link "Means Test Qualifier" at bounding box center [206, 84] width 50 height 16
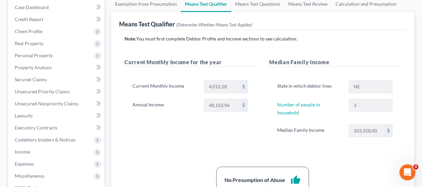
scroll to position [67, 0]
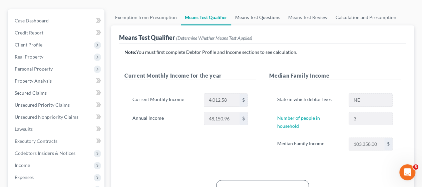
click at [257, 9] on link "Means Test Questions" at bounding box center [257, 17] width 53 height 16
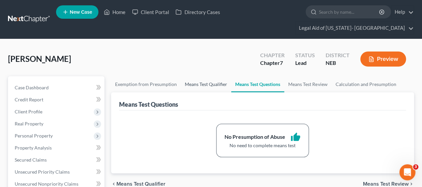
click at [221, 76] on link "Means Test Qualifier" at bounding box center [206, 84] width 50 height 16
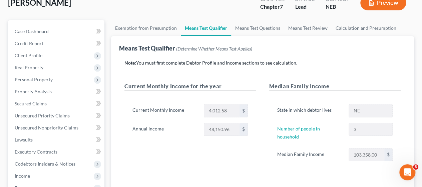
scroll to position [67, 0]
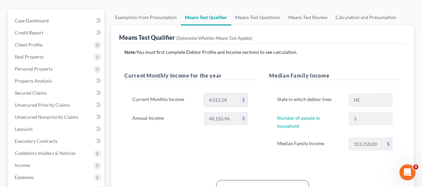
click at [243, 94] on div "$" at bounding box center [244, 100] width 8 height 13
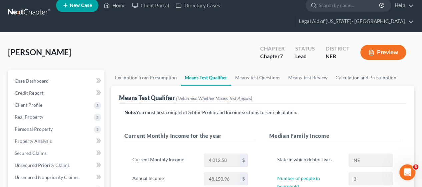
scroll to position [0, 0]
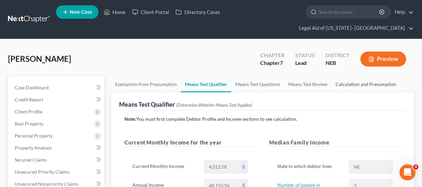
click at [349, 76] on link "Calculation and Presumption" at bounding box center [366, 84] width 69 height 16
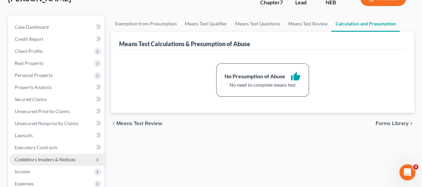
scroll to position [67, 0]
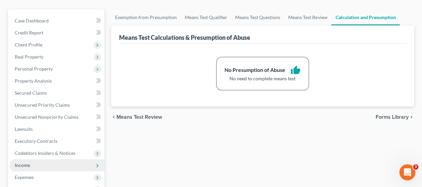
click at [33, 159] on span "Income" at bounding box center [56, 165] width 95 height 12
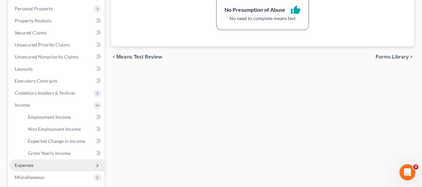
scroll to position [134, 0]
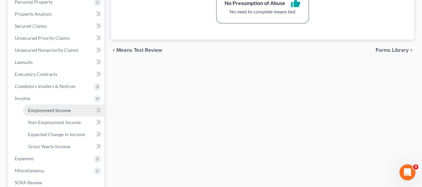
click at [58, 104] on link "Employment Income" at bounding box center [64, 110] width 82 height 12
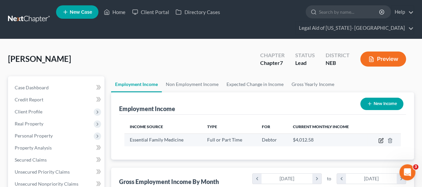
click at [381, 138] on icon "button" at bounding box center [381, 139] width 3 height 3
select select "0"
select select "30"
select select "2"
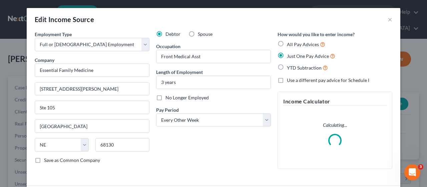
scroll to position [119, 171]
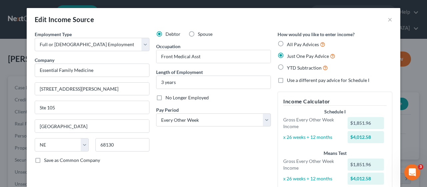
click at [287, 81] on label "Use a different pay advice for Schedule I" at bounding box center [328, 80] width 82 height 7
click at [290, 81] on input "Use a different pay advice for Schedule I" at bounding box center [292, 79] width 4 height 4
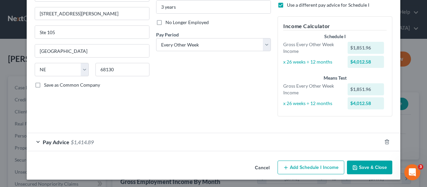
scroll to position [0, 0]
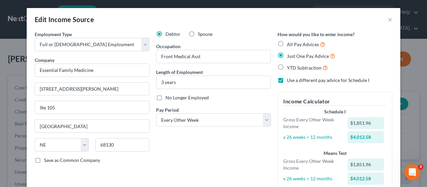
click at [287, 79] on label "Use a different pay advice for Schedule I" at bounding box center [328, 80] width 82 height 7
click at [290, 79] on input "Use a different pay advice for Schedule I" at bounding box center [292, 79] width 4 height 4
checkbox input "false"
click at [287, 42] on label "All Pay Advices" at bounding box center [306, 44] width 38 height 8
click at [290, 42] on input "All Pay Advices" at bounding box center [292, 42] width 4 height 4
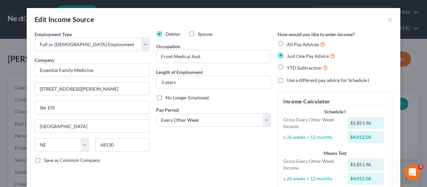
radio input "true"
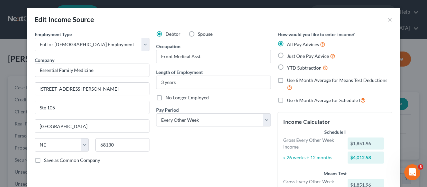
click at [287, 81] on label "Use 6 Month Average for Means Test Deductions" at bounding box center [340, 84] width 106 height 14
click at [290, 81] on input "Use 6 Month Average for Means Test Deductions" at bounding box center [292, 79] width 4 height 4
checkbox input "true"
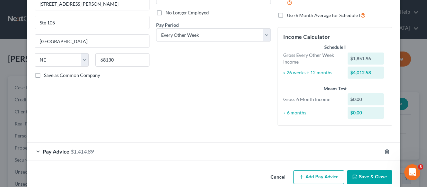
scroll to position [95, 0]
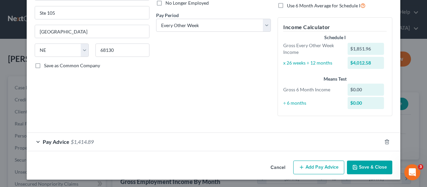
click at [360, 92] on div "$0.00" at bounding box center [366, 89] width 37 height 12
click at [355, 91] on div "$0.00" at bounding box center [366, 89] width 37 height 12
click at [360, 170] on button "Save & Close" at bounding box center [369, 167] width 45 height 14
click at [39, 144] on div "Pay Advice $1,414.89" at bounding box center [204, 142] width 355 height 18
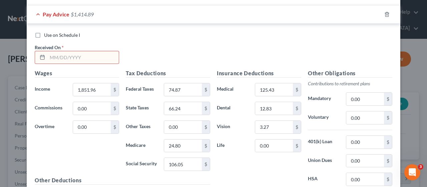
scroll to position [228, 0]
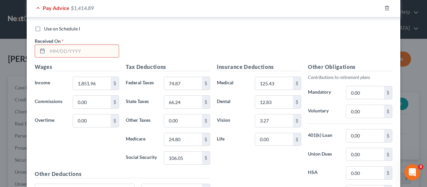
click at [44, 28] on label "Use on Schedule I" at bounding box center [62, 28] width 36 height 7
click at [47, 28] on input "Use on Schedule I" at bounding box center [49, 27] width 4 height 4
checkbox input "true"
click at [70, 53] on input "text" at bounding box center [82, 51] width 71 height 13
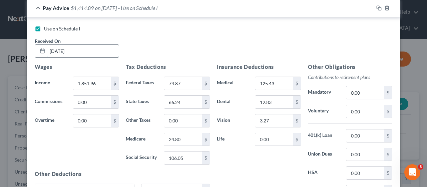
type input "09/12/2025"
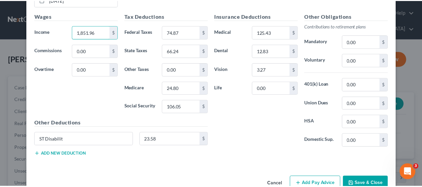
scroll to position [294, 0]
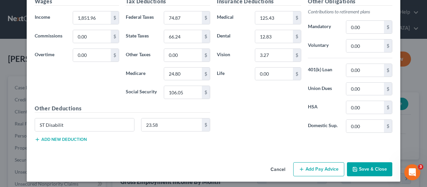
click at [367, 167] on button "Save & Close" at bounding box center [369, 169] width 45 height 14
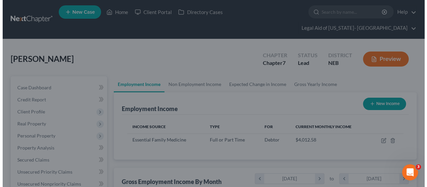
scroll to position [333818, 333768]
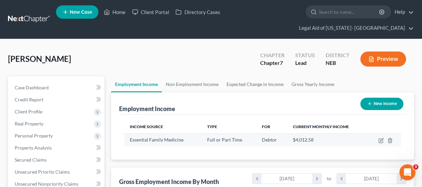
click at [378, 133] on td at bounding box center [384, 139] width 33 height 13
click at [380, 138] on icon "button" at bounding box center [381, 140] width 5 height 5
select select "0"
select select "30"
select select "2"
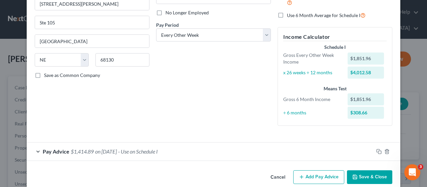
scroll to position [95, 0]
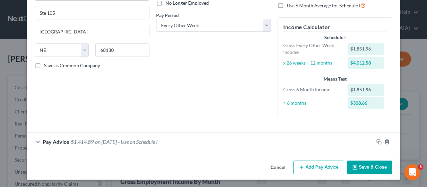
click at [377, 145] on div at bounding box center [387, 141] width 27 height 11
click at [377, 139] on icon "button" at bounding box center [379, 141] width 5 height 5
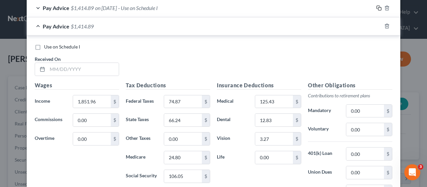
scroll to position [161, 0]
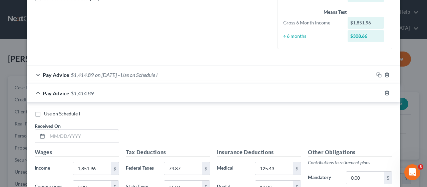
click at [37, 75] on div "Pay Advice $1,414.89 on 09/12/2025 - Use on Schedule I" at bounding box center [200, 75] width 347 height 18
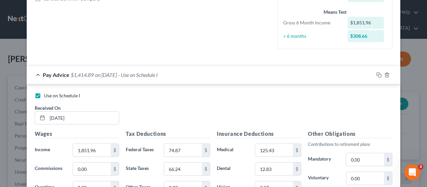
click at [37, 75] on div "Pay Advice $1,414.89 on 09/12/2025 - Use on Schedule I" at bounding box center [200, 75] width 347 height 18
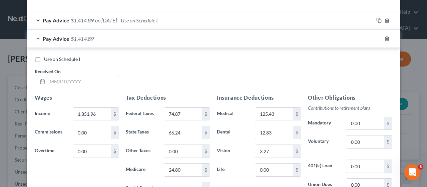
scroll to position [228, 0]
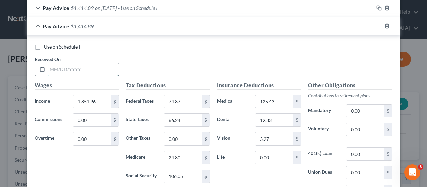
click at [79, 72] on input "text" at bounding box center [82, 69] width 71 height 13
type input "06/20/2025"
type input "1,851.96"
click at [386, 28] on icon "button" at bounding box center [387, 26] width 3 height 4
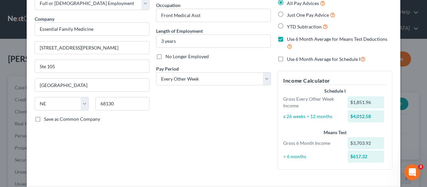
scroll to position [0, 0]
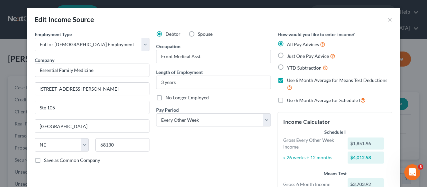
click at [287, 64] on label "YTD Subtraction" at bounding box center [307, 68] width 41 height 8
click at [290, 64] on input "YTD Subtraction" at bounding box center [292, 66] width 4 height 4
radio input "true"
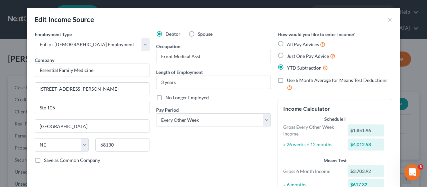
click at [287, 67] on label "YTD Subtraction" at bounding box center [307, 68] width 41 height 8
click at [290, 67] on input "YTD Subtraction" at bounding box center [292, 66] width 4 height 4
click at [287, 81] on label "Use 6 Month Average for Means Test Deductions" at bounding box center [340, 84] width 106 height 14
click at [290, 81] on input "Use 6 Month Average for Means Test Deductions" at bounding box center [292, 79] width 4 height 4
checkbox input "true"
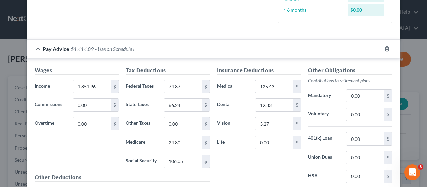
scroll to position [200, 0]
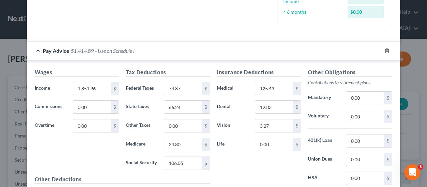
click at [36, 51] on div "Pay Advice $1,414.89 - Use on Schedule I" at bounding box center [204, 51] width 355 height 18
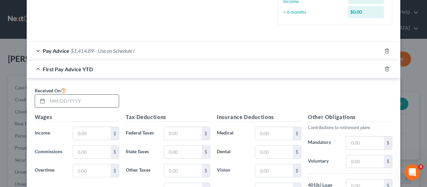
click at [64, 98] on input "text" at bounding box center [82, 101] width 71 height 13
type input "09/12/2025"
type input "1"
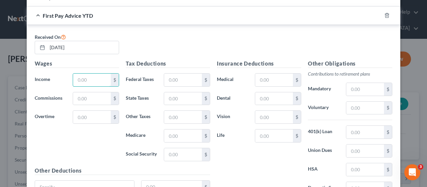
scroll to position [267, 0]
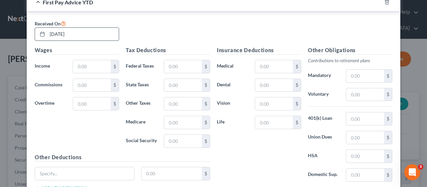
click at [91, 36] on input "09/12/2025" at bounding box center [82, 34] width 71 height 13
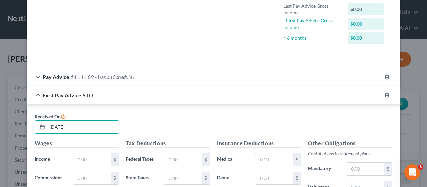
scroll to position [134, 0]
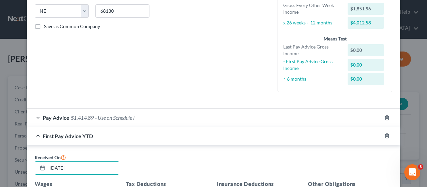
click at [387, 139] on div at bounding box center [391, 135] width 19 height 11
click at [385, 135] on icon "button" at bounding box center [387, 135] width 5 height 5
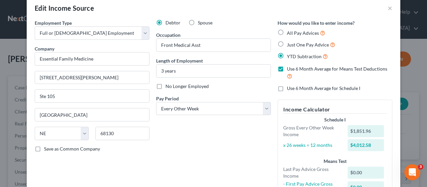
scroll to position [0, 0]
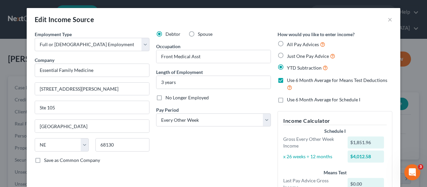
click at [287, 55] on label "Just One Pay Advice" at bounding box center [311, 56] width 48 height 8
click at [290, 55] on input "Just One Pay Advice" at bounding box center [292, 54] width 4 height 4
radio input "true"
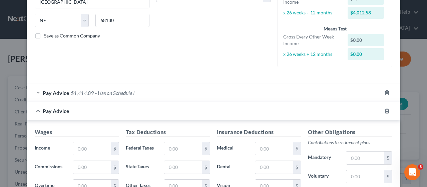
scroll to position [200, 0]
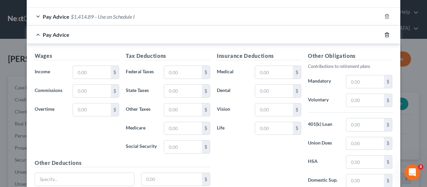
click at [385, 33] on icon "button" at bounding box center [387, 34] width 5 height 5
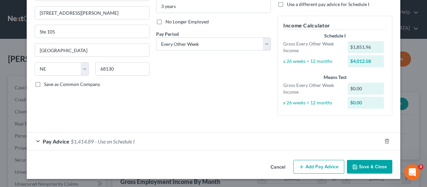
scroll to position [75, 0]
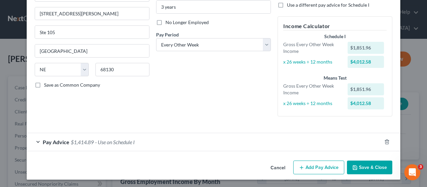
click at [36, 140] on div "Pay Advice $1,414.89 - Use on Schedule I" at bounding box center [204, 142] width 355 height 18
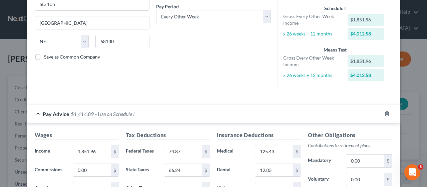
scroll to position [170, 0]
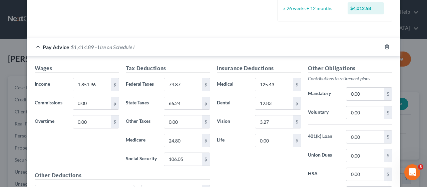
click at [34, 50] on div "Pay Advice $1,414.89 - Use on Schedule I" at bounding box center [204, 47] width 355 height 18
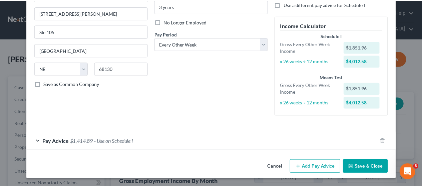
scroll to position [75, 0]
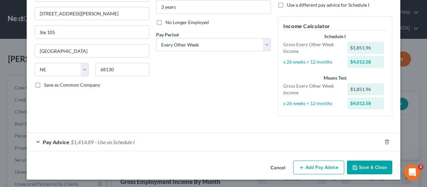
click at [357, 166] on button "Save & Close" at bounding box center [369, 167] width 45 height 14
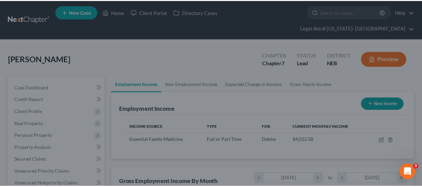
scroll to position [333818, 333768]
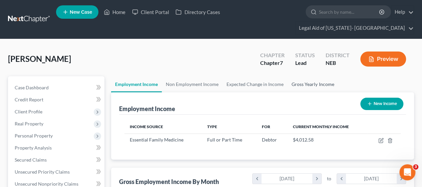
click at [299, 76] on link "Gross Yearly Income" at bounding box center [313, 84] width 50 height 16
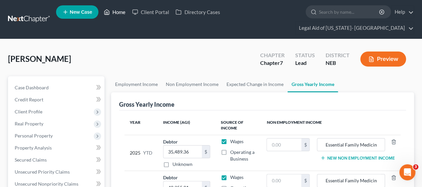
click at [120, 15] on link "Home" at bounding box center [115, 12] width 28 height 12
